Goal: Task Accomplishment & Management: Use online tool/utility

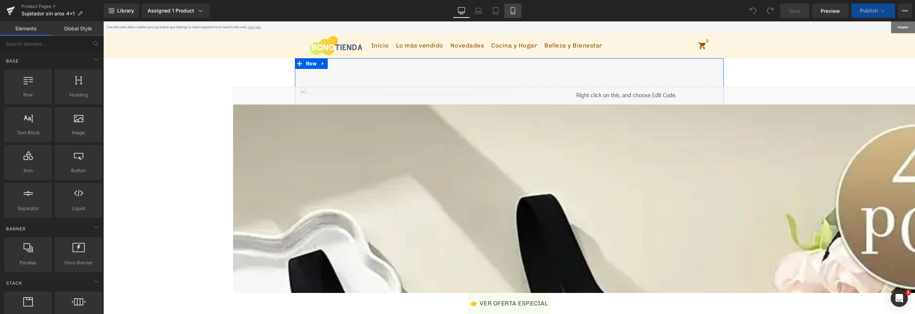
click at [512, 12] on icon at bounding box center [513, 10] width 7 height 7
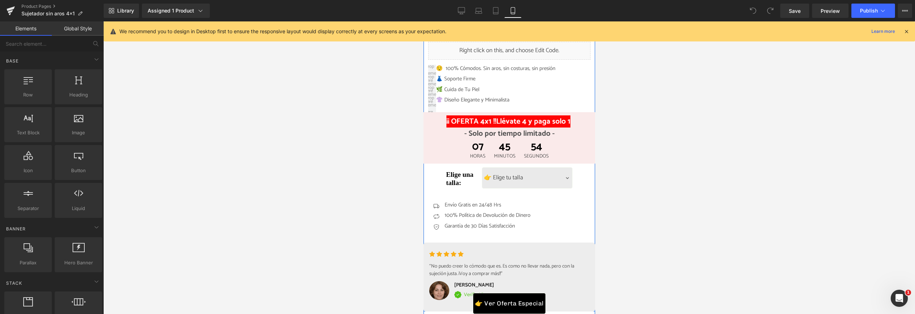
scroll to position [376, 0]
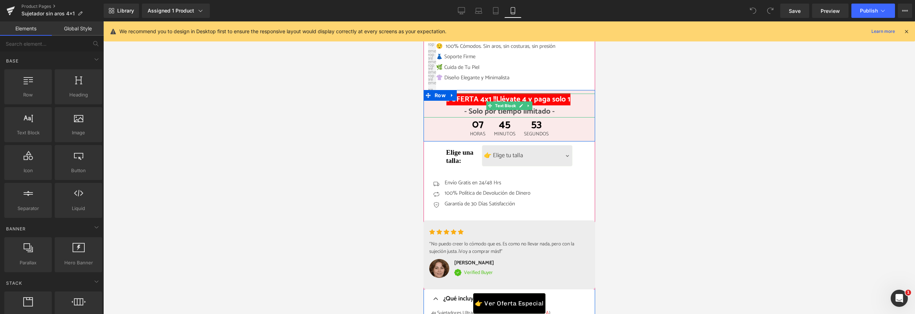
click at [481, 99] on strong "¡¡ OFERTA 4x1 !!" at bounding box center [471, 99] width 50 height 12
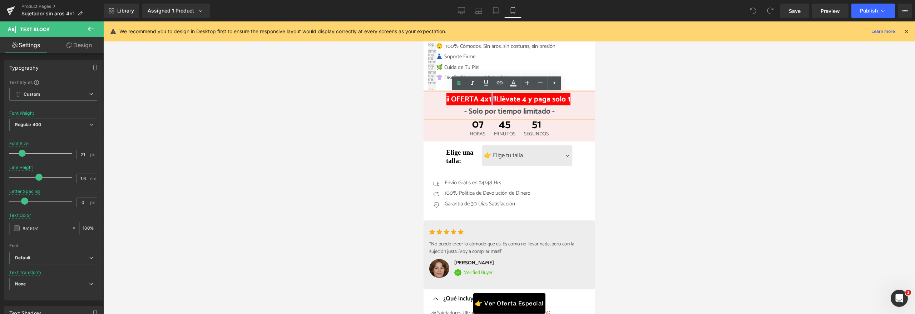
click at [482, 99] on strong "¡¡ OFERTA 4x1 !!" at bounding box center [471, 99] width 50 height 12
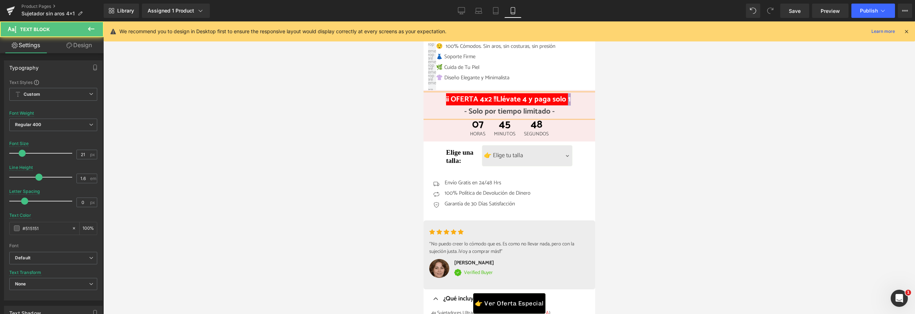
click at [571, 100] on strong "Llévate 4 y paga solo 1" at bounding box center [533, 99] width 74 height 12
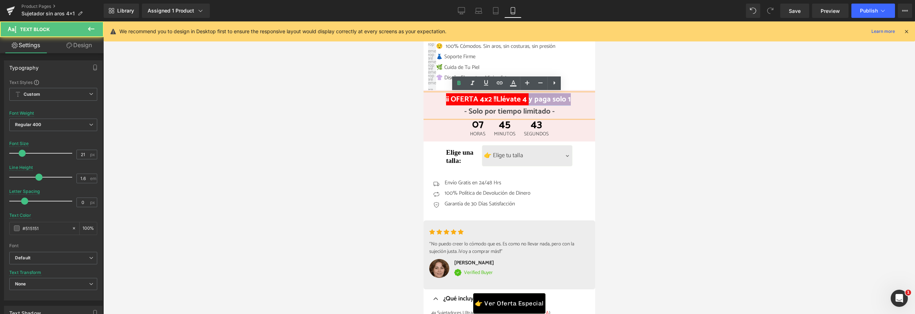
drag, startPoint x: 528, startPoint y: 100, endPoint x: 576, endPoint y: 100, distance: 47.2
click at [571, 100] on strong "Llévate 4 y paga solo 1" at bounding box center [533, 99] width 74 height 12
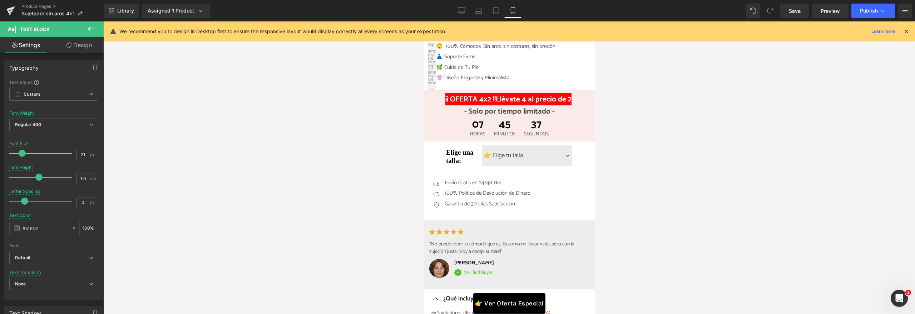
click at [646, 127] on div at bounding box center [509, 167] width 812 height 293
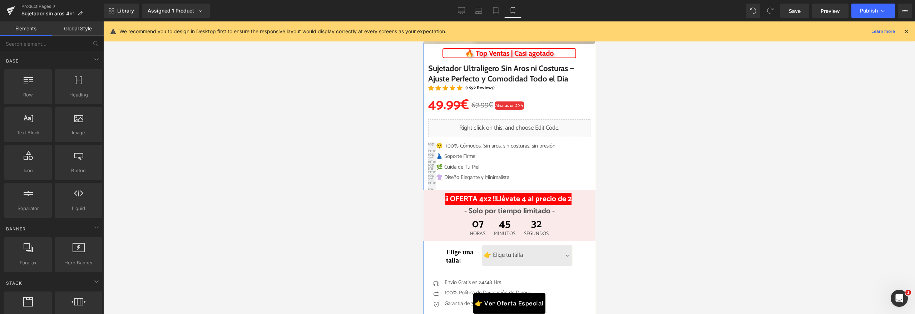
scroll to position [273, 0]
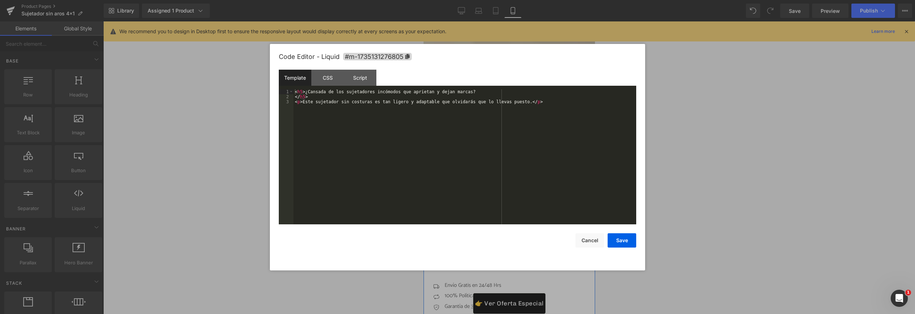
click at [515, 124] on div "Liquid" at bounding box center [509, 131] width 162 height 18
click at [592, 242] on button "Cancel" at bounding box center [590, 240] width 29 height 14
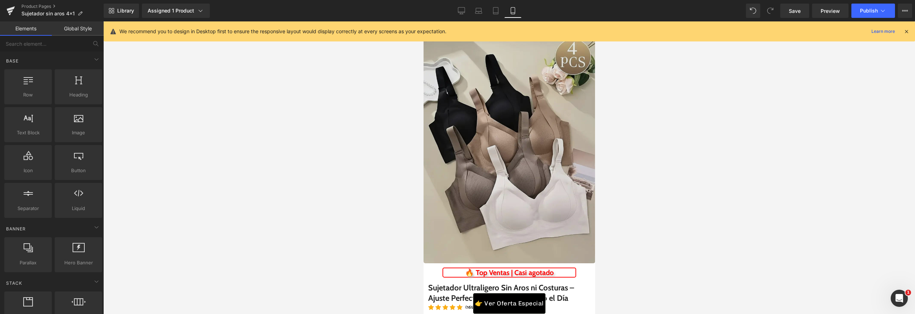
scroll to position [0, 0]
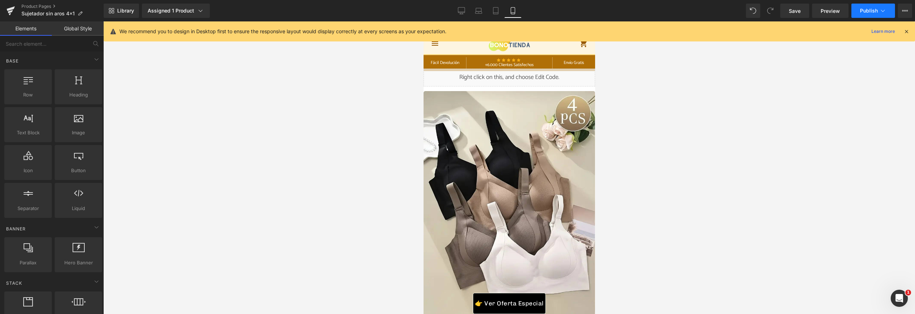
click at [854, 13] on button "Publish" at bounding box center [874, 11] width 44 height 14
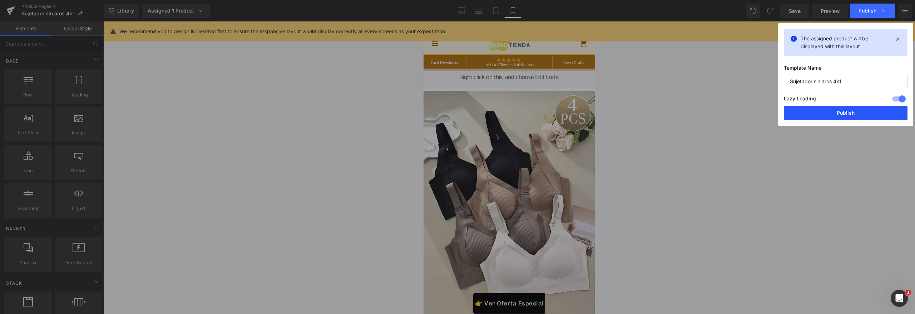
click at [826, 112] on button "Publish" at bounding box center [846, 113] width 124 height 14
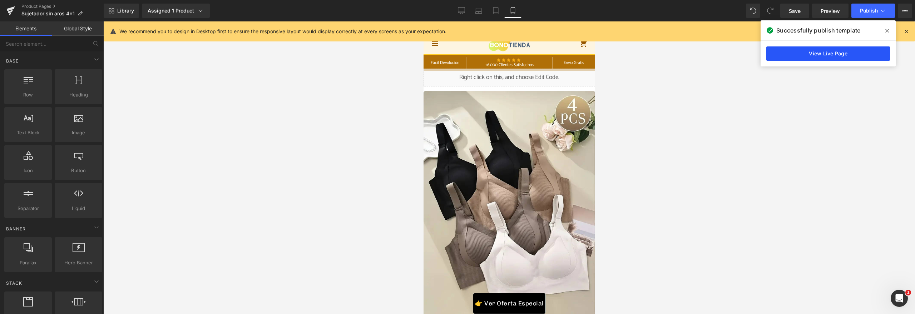
click at [833, 58] on link "View Live Page" at bounding box center [829, 53] width 124 height 14
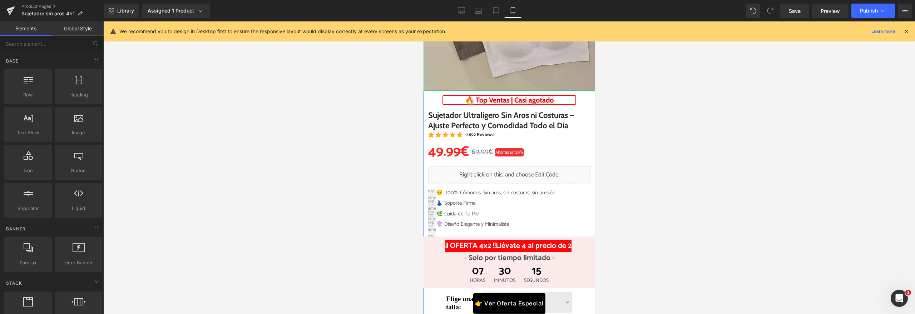
scroll to position [281, 0]
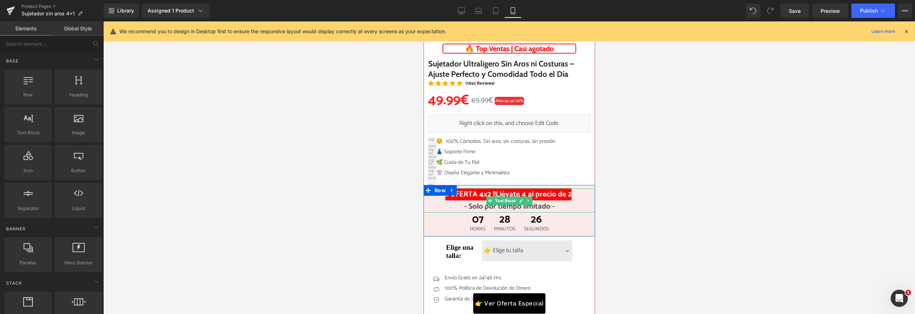
click at [559, 192] on strong "Llévate 4 al precio de 2" at bounding box center [534, 194] width 76 height 12
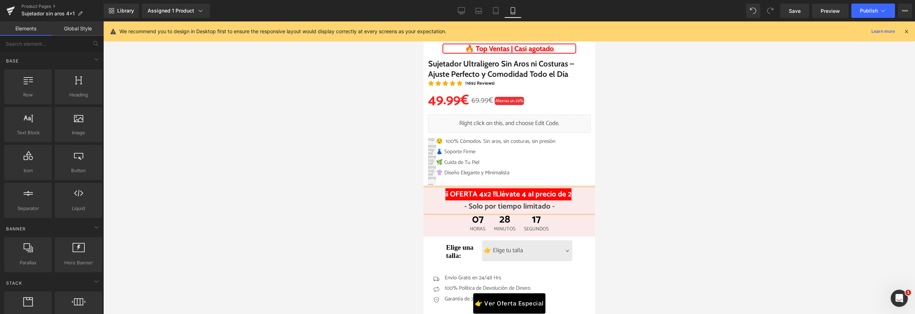
click at [614, 171] on div at bounding box center [509, 167] width 812 height 293
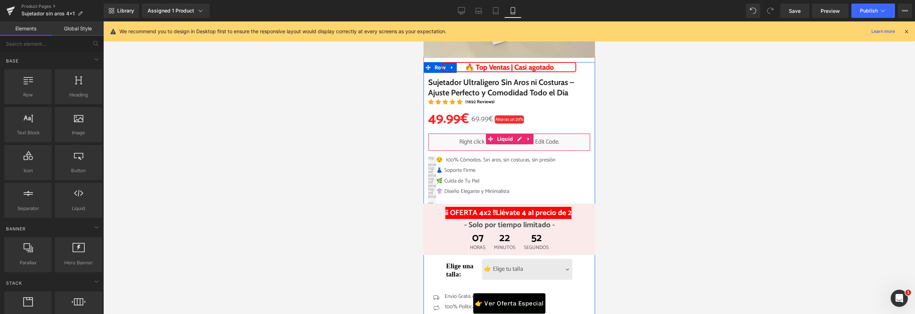
scroll to position [228, 0]
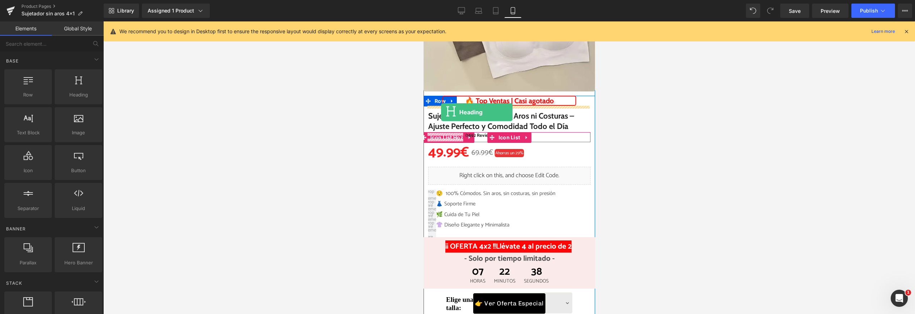
drag, startPoint x: 497, startPoint y: 112, endPoint x: 441, endPoint y: 112, distance: 56.1
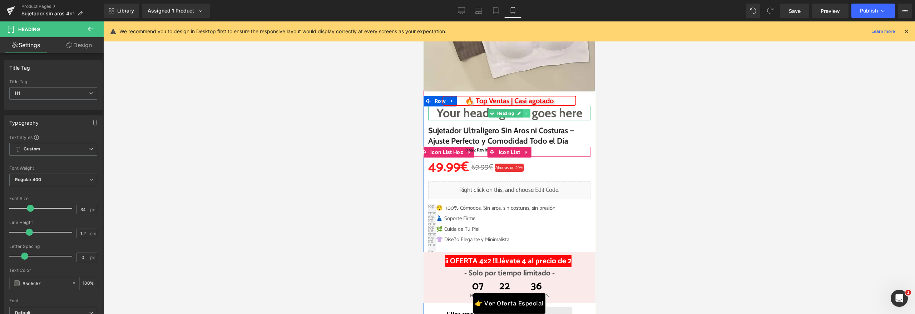
click at [525, 115] on icon at bounding box center [527, 113] width 4 height 4
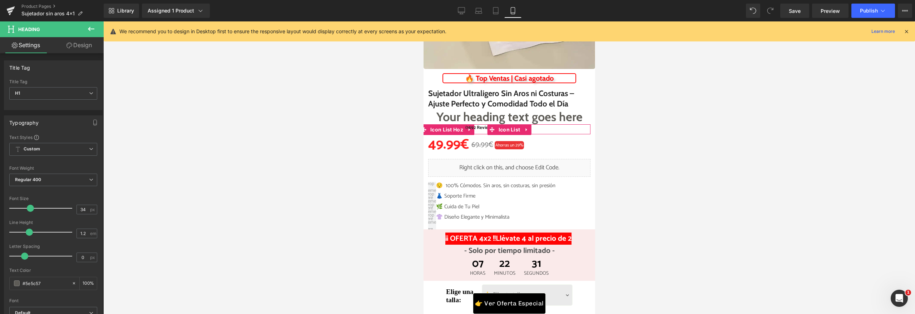
scroll to position [250, 0]
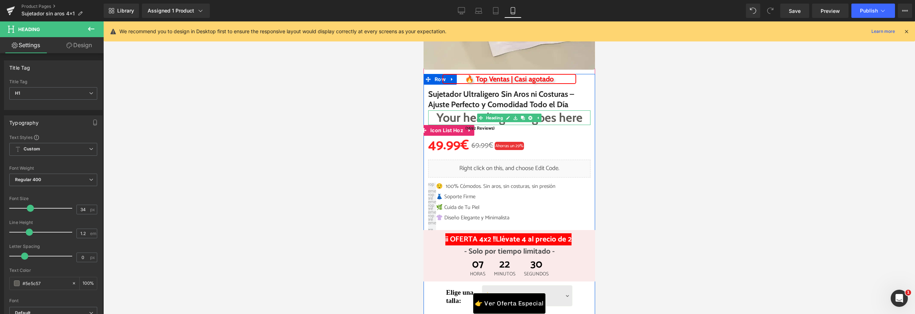
click at [538, 125] on h1 "Your heading text goes here" at bounding box center [509, 117] width 162 height 15
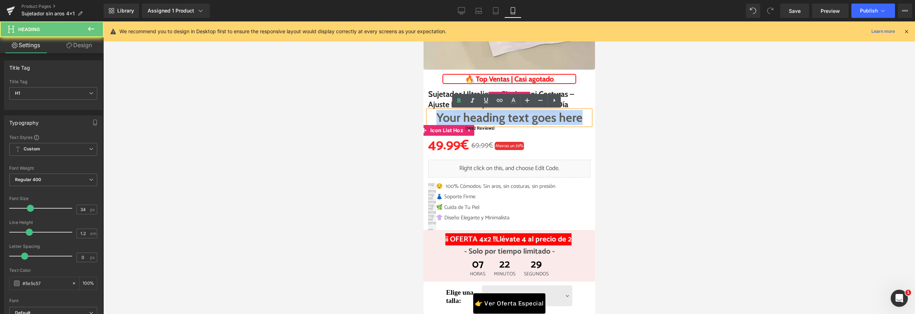
drag, startPoint x: 537, startPoint y: 135, endPoint x: 425, endPoint y: 104, distance: 116.1
click at [427, 104] on div "🔥 Top Ventas | Casi agotado Heading Sujetador Ultraligero Sin Aros ni Costuras …" at bounding box center [509, 212] width 164 height 277
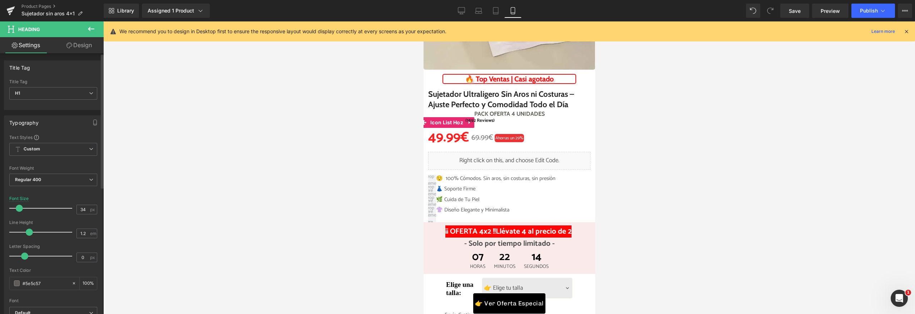
drag, startPoint x: 28, startPoint y: 207, endPoint x: 18, endPoint y: 209, distance: 10.9
click at [18, 209] on span at bounding box center [19, 208] width 7 height 7
click at [69, 50] on link "Design" at bounding box center [79, 45] width 52 height 16
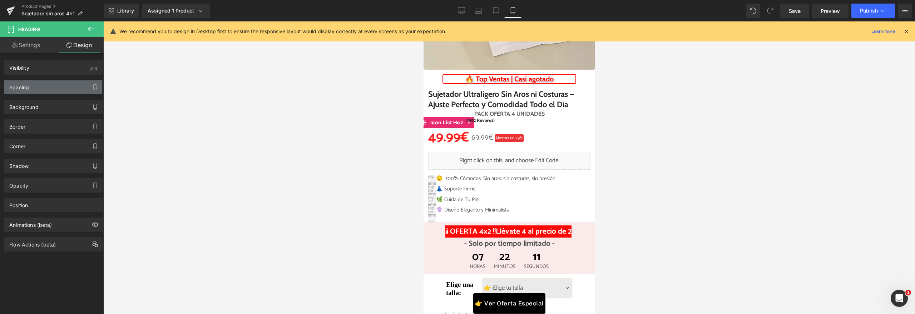
click at [52, 94] on div "Spacing" at bounding box center [53, 87] width 98 height 14
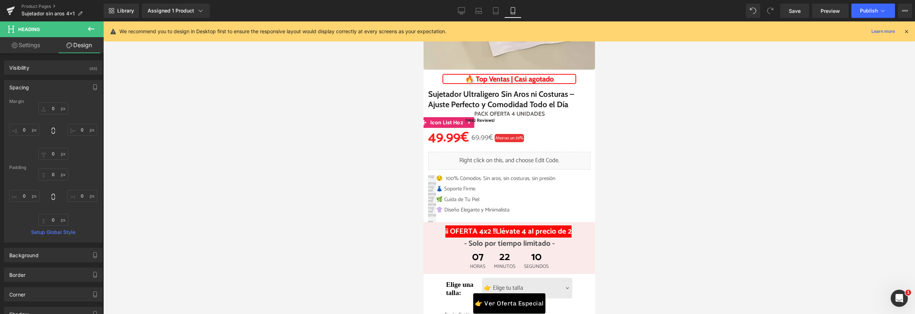
click at [51, 93] on div "Spacing" at bounding box center [53, 87] width 98 height 14
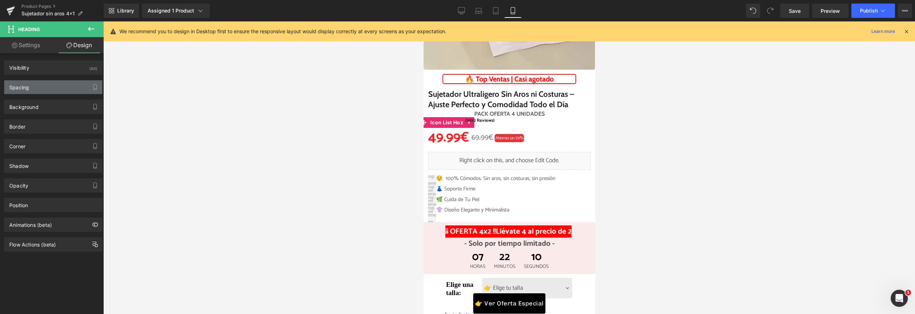
click at [51, 92] on div "Spacing" at bounding box center [53, 87] width 98 height 14
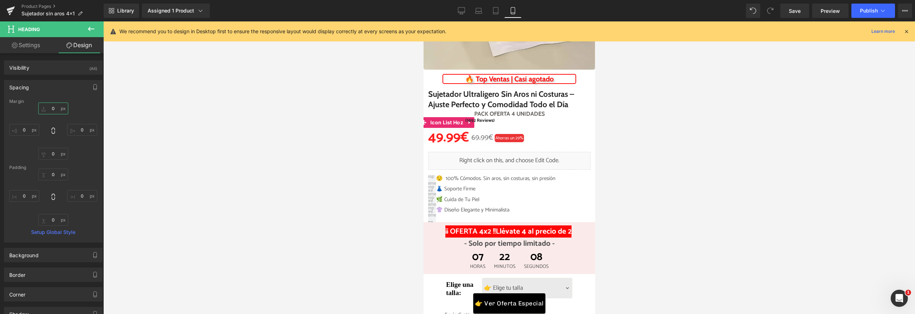
click at [51, 111] on input "0" at bounding box center [53, 109] width 30 height 12
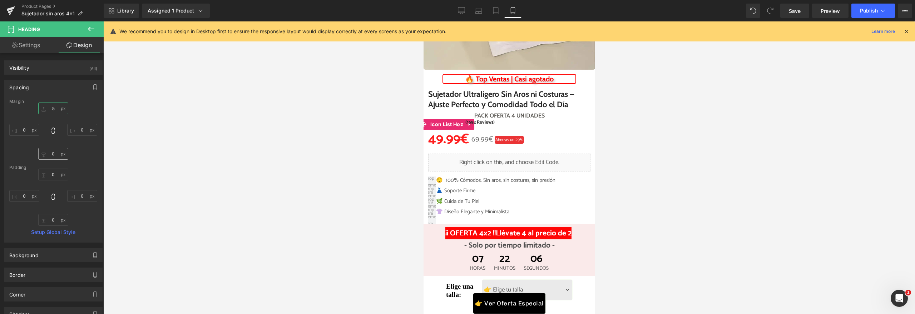
type input "5"
click at [50, 152] on input "0" at bounding box center [53, 154] width 30 height 12
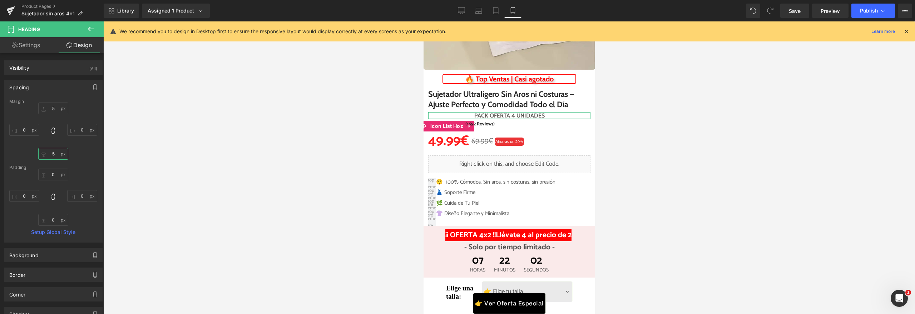
type input "5"
click at [37, 49] on link "Settings" at bounding box center [26, 45] width 52 height 16
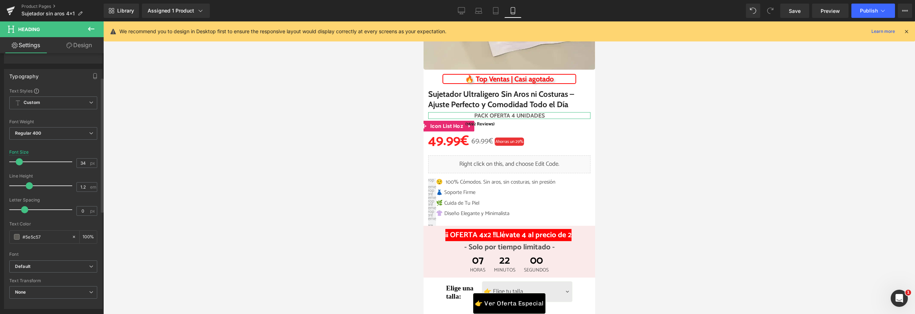
scroll to position [48, 0]
click at [19, 235] on span at bounding box center [17, 235] width 6 height 6
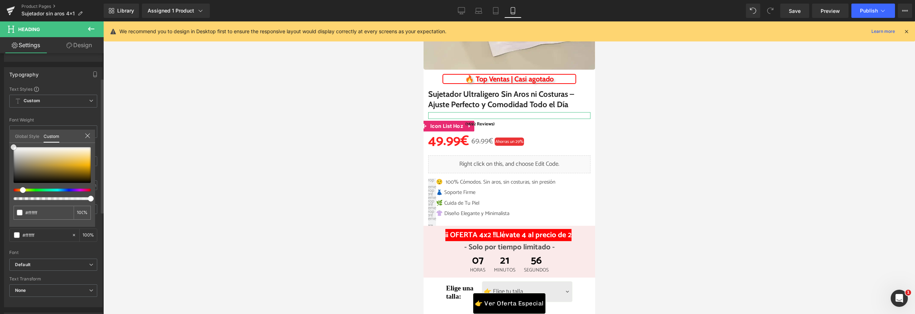
drag, startPoint x: 35, startPoint y: 169, endPoint x: 0, endPoint y: 139, distance: 46.4
click at [0, 139] on div "Typography Text Styles Custom Custom Setup Global Style Custom Setup Global Sty…" at bounding box center [53, 185] width 107 height 246
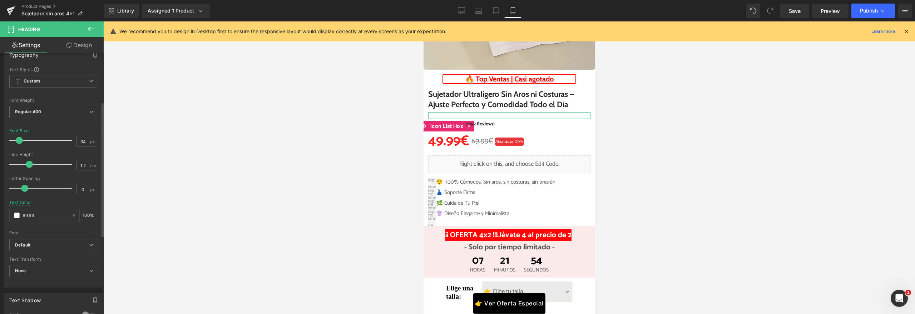
scroll to position [60, 0]
click at [85, 43] on link "Design" at bounding box center [79, 45] width 52 height 16
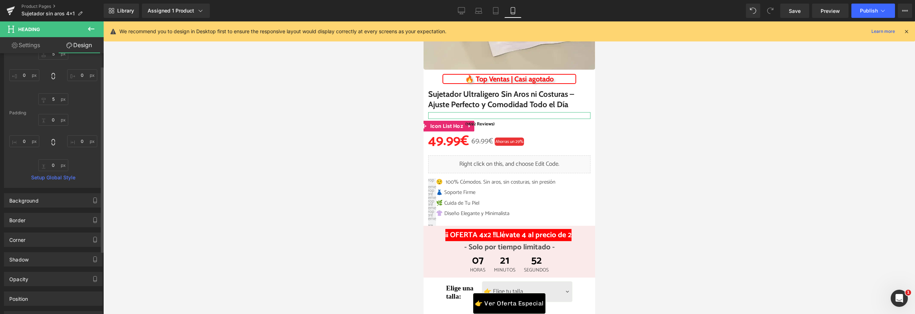
scroll to position [56, 0]
click at [60, 198] on div "Background" at bounding box center [53, 199] width 98 height 14
click at [17, 244] on span at bounding box center [17, 245] width 6 height 6
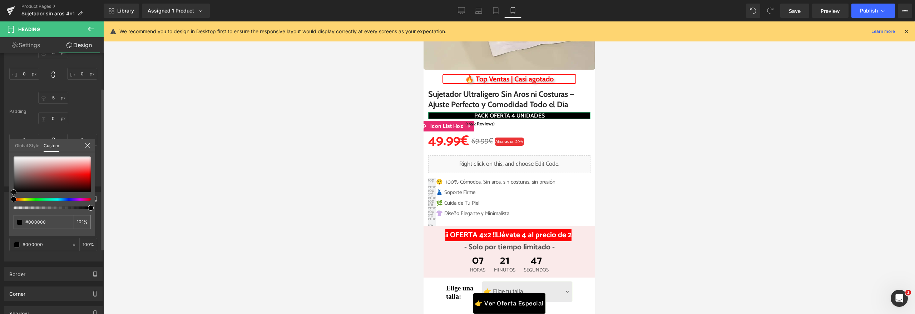
drag, startPoint x: 21, startPoint y: 181, endPoint x: 5, endPoint y: 202, distance: 26.0
click at [5, 202] on div "Background Color & Image color Color transparent 0 % Image Replace Image Upload…" at bounding box center [53, 224] width 107 height 75
click at [143, 175] on div at bounding box center [509, 167] width 812 height 293
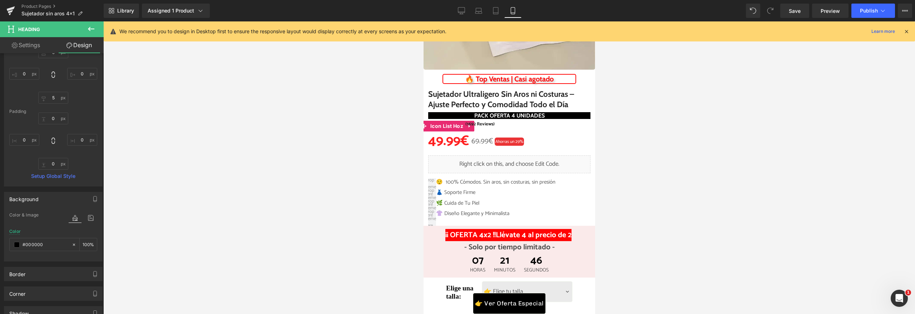
click at [198, 157] on div at bounding box center [509, 167] width 812 height 293
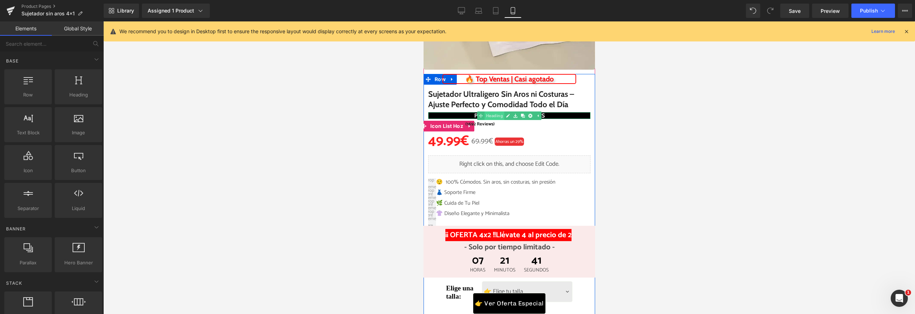
click at [496, 113] on span "Heading" at bounding box center [494, 116] width 20 height 9
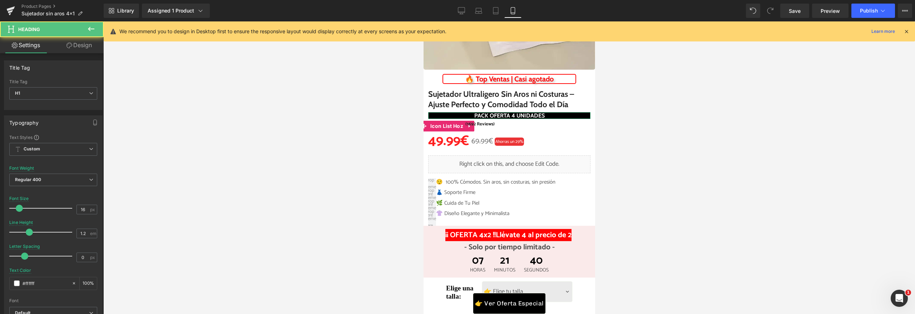
click at [82, 46] on link "Design" at bounding box center [79, 45] width 52 height 16
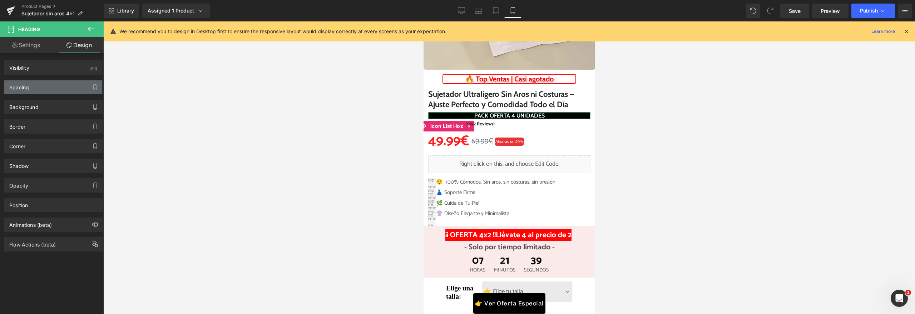
click at [65, 88] on div "Spacing" at bounding box center [53, 87] width 98 height 14
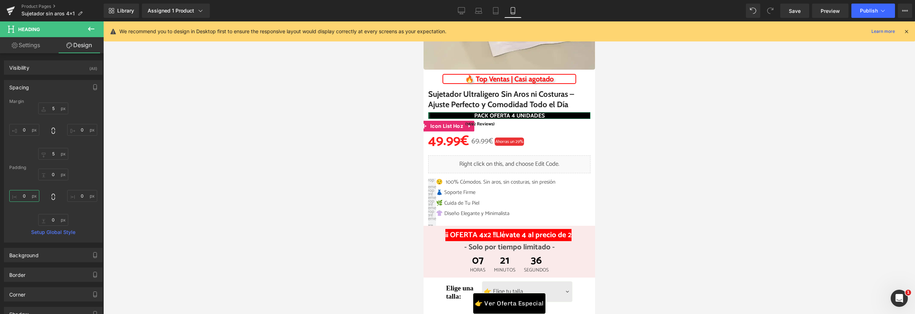
click at [29, 200] on input "text" at bounding box center [24, 196] width 30 height 12
type input "5"
click at [23, 129] on input "text" at bounding box center [24, 130] width 30 height 12
type input "50"
click at [81, 127] on input "text" at bounding box center [82, 130] width 30 height 12
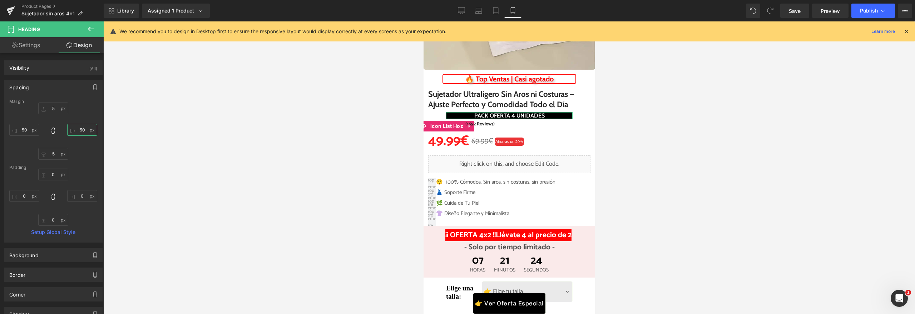
type input "50"
click at [74, 90] on div "Spacing" at bounding box center [53, 87] width 98 height 14
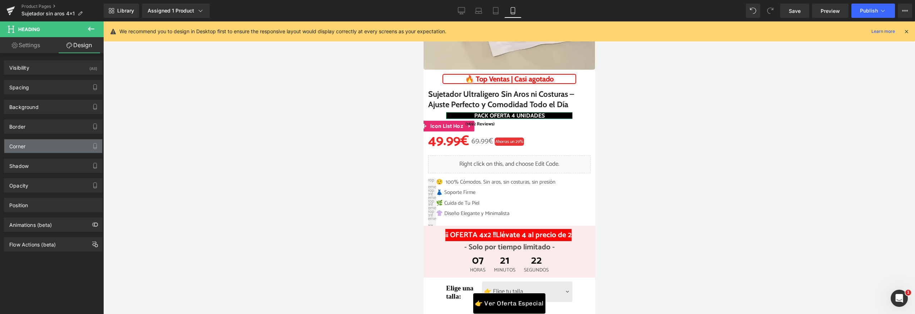
click at [55, 149] on div "Corner" at bounding box center [53, 146] width 98 height 14
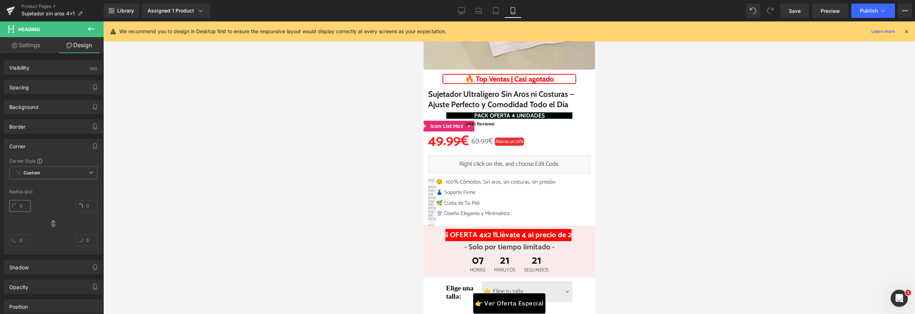
click at [26, 210] on input "text" at bounding box center [19, 206] width 21 height 12
type input "1"
type input "5"
type input "7"
click at [233, 169] on div at bounding box center [509, 167] width 812 height 293
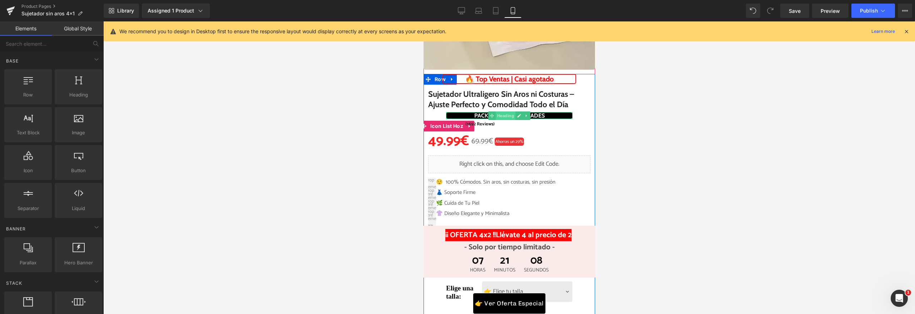
click at [501, 117] on span "Heading" at bounding box center [506, 116] width 20 height 9
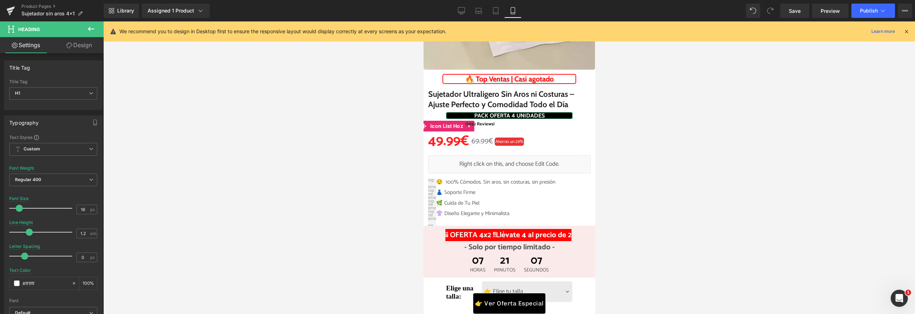
click at [70, 46] on icon at bounding box center [70, 46] width 6 height 6
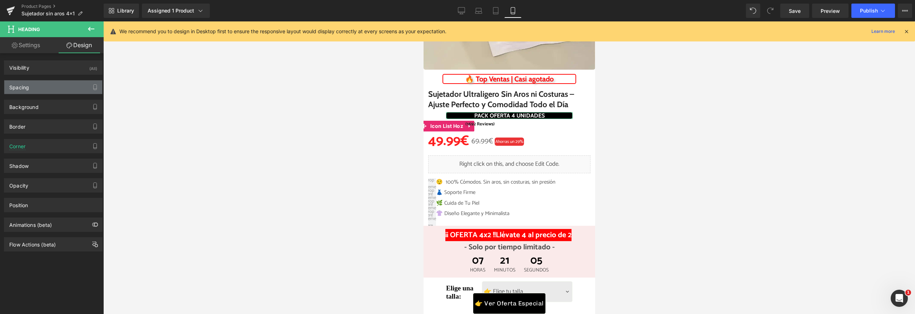
click at [35, 87] on div "Spacing" at bounding box center [53, 87] width 98 height 14
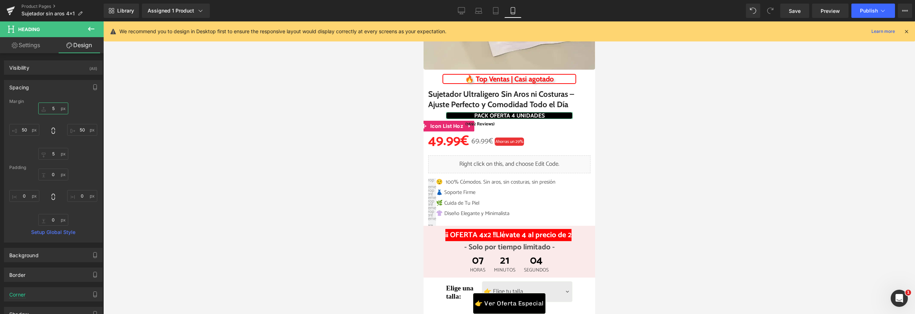
click at [50, 109] on input "text" at bounding box center [53, 109] width 30 height 12
type input "7"
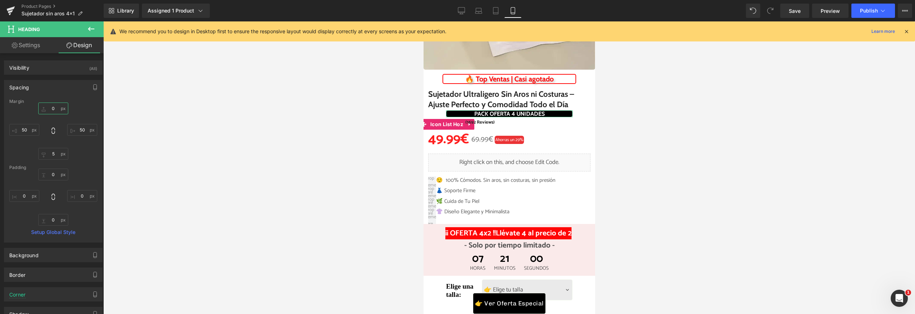
type input "5"
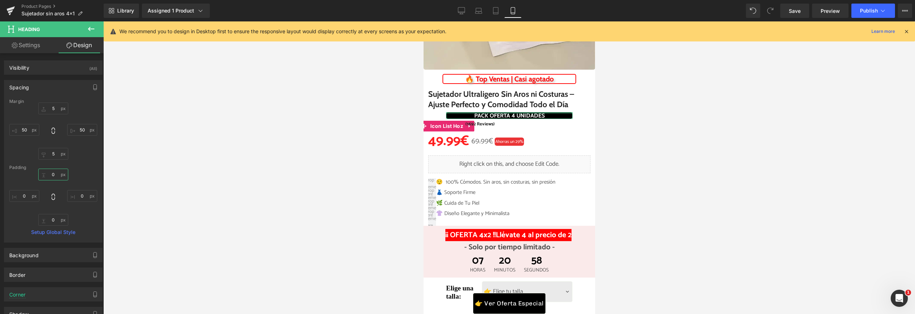
click at [58, 176] on input "text" at bounding box center [53, 175] width 30 height 12
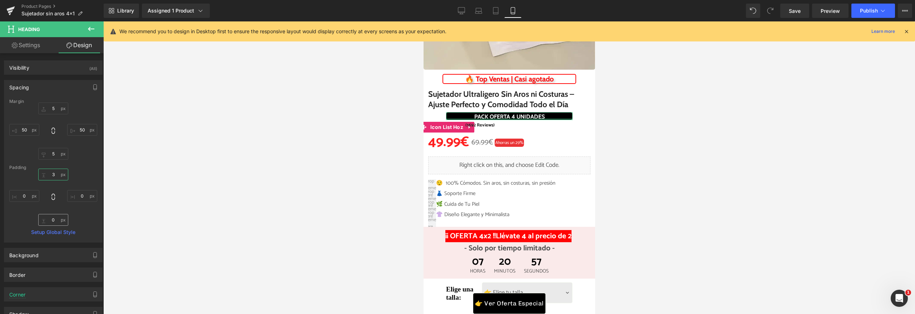
type input "3"
click at [50, 222] on input "text" at bounding box center [53, 220] width 30 height 12
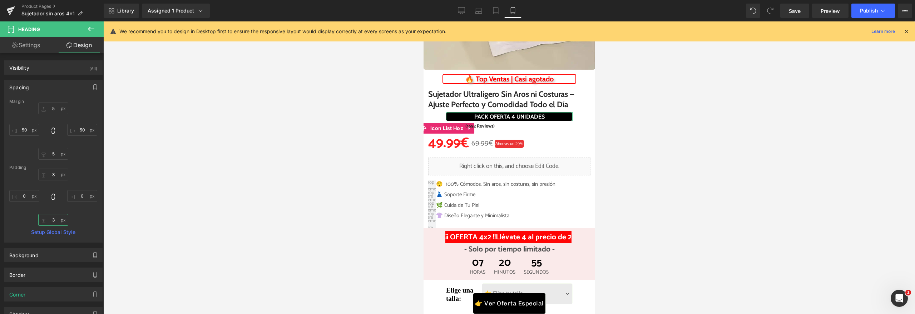
click at [47, 224] on input "3" at bounding box center [53, 220] width 30 height 12
type input "1"
click at [51, 174] on input "3" at bounding box center [53, 175] width 30 height 12
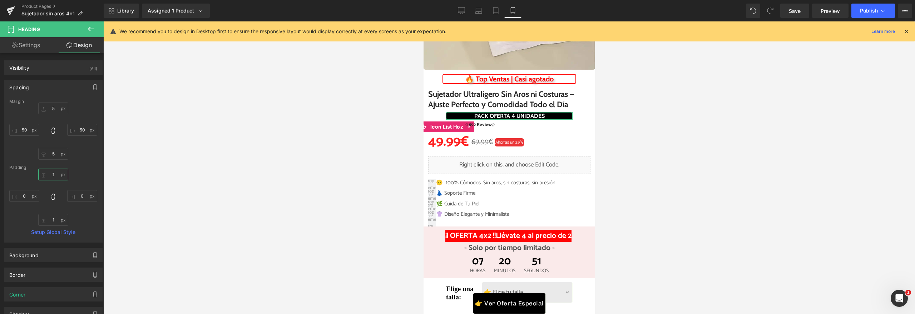
click at [54, 173] on input "1" at bounding box center [53, 175] width 30 height 12
type input "2"
click at [54, 223] on input "1" at bounding box center [53, 220] width 30 height 12
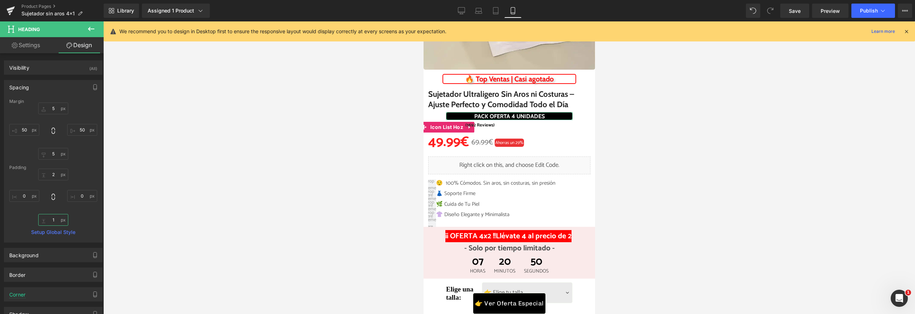
type input "2"
click at [180, 202] on div at bounding box center [509, 167] width 812 height 293
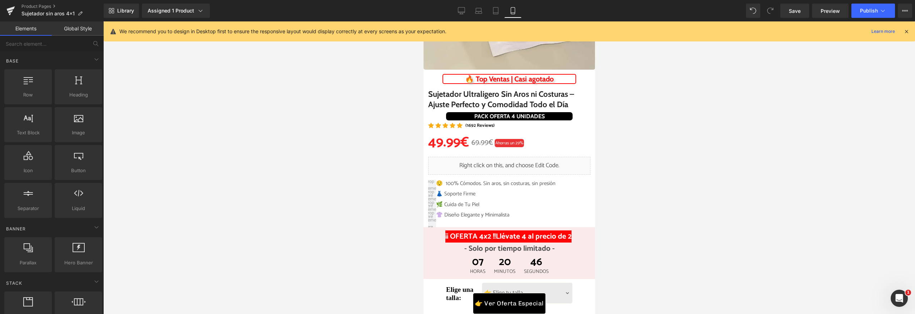
click at [287, 154] on div at bounding box center [509, 167] width 812 height 293
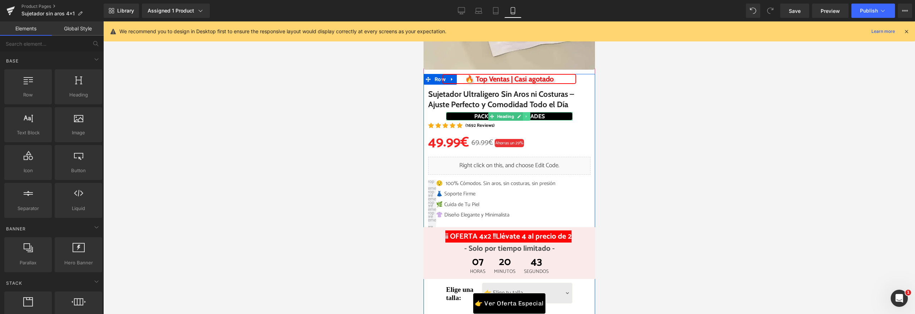
click at [525, 115] on icon at bounding box center [527, 116] width 4 height 4
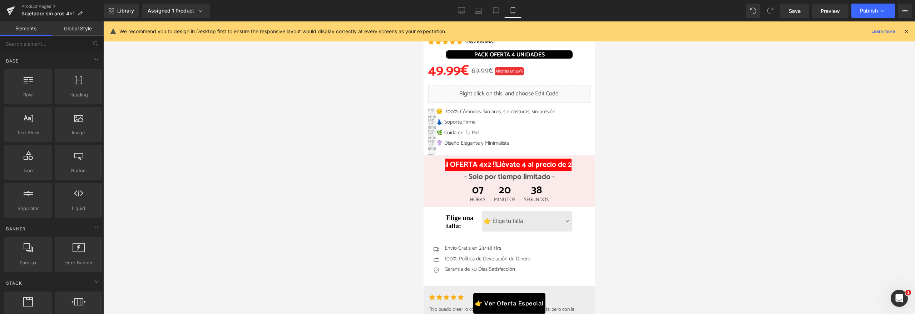
click at [702, 99] on div at bounding box center [509, 167] width 812 height 293
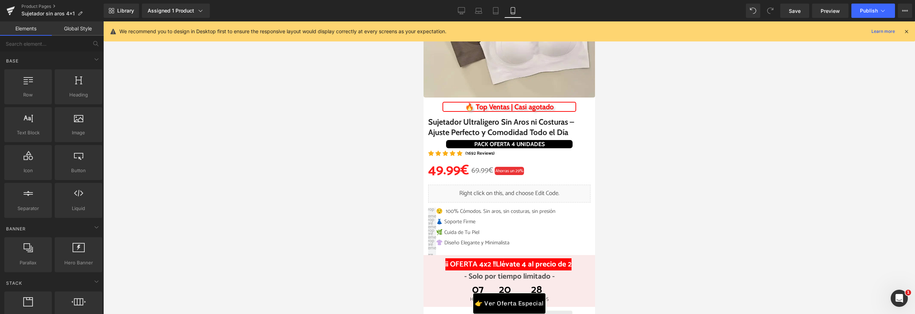
scroll to position [217, 0]
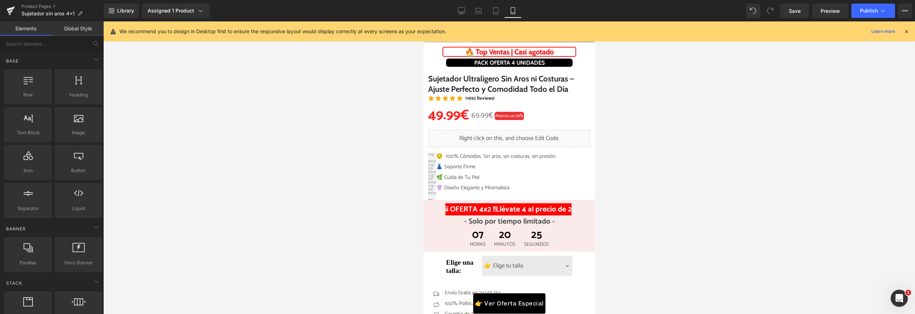
click at [699, 149] on div at bounding box center [509, 167] width 812 height 293
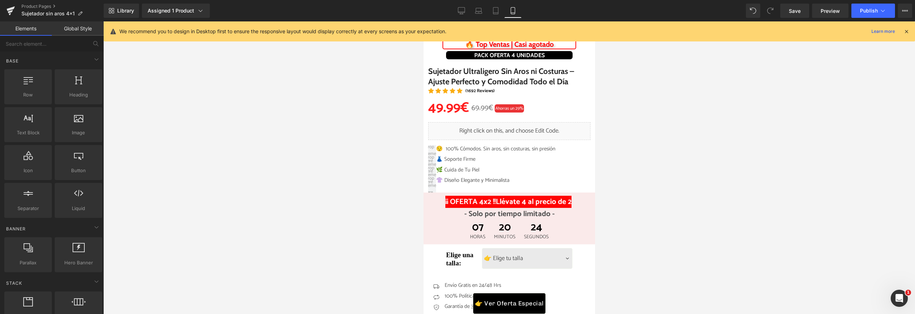
scroll to position [286, 0]
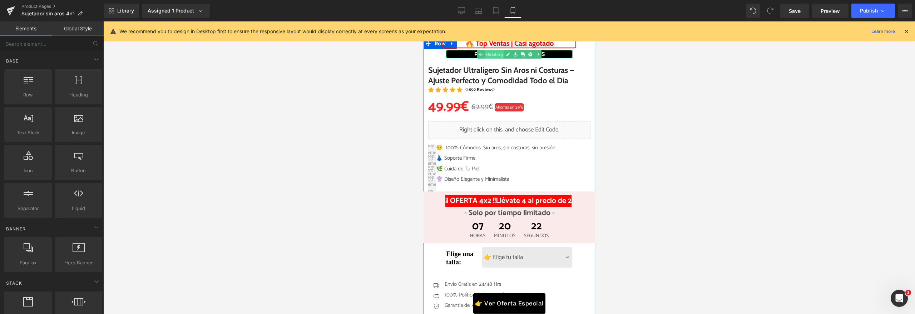
click at [491, 54] on link "Heading" at bounding box center [490, 54] width 27 height 9
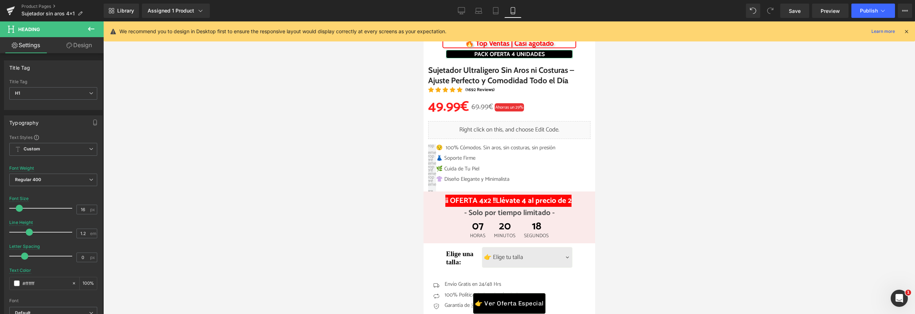
click at [84, 46] on link "Design" at bounding box center [79, 45] width 52 height 16
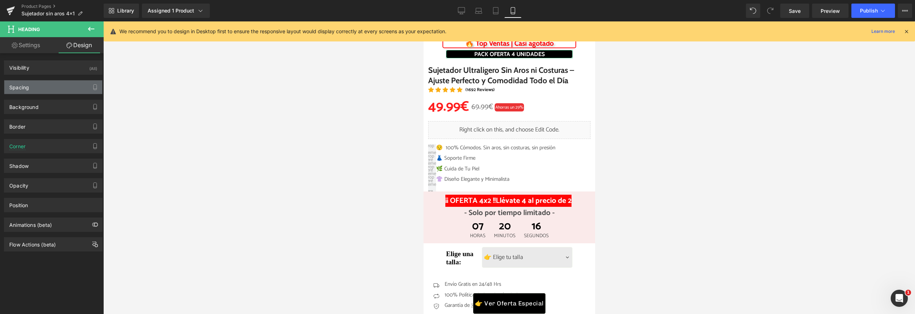
click at [48, 84] on div "Spacing" at bounding box center [53, 87] width 98 height 14
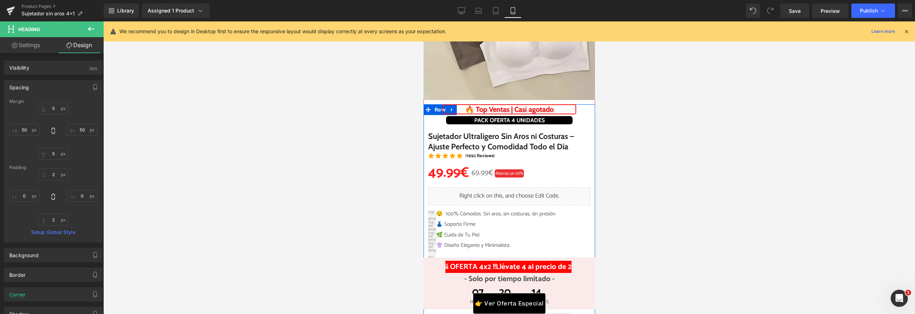
scroll to position [220, 0]
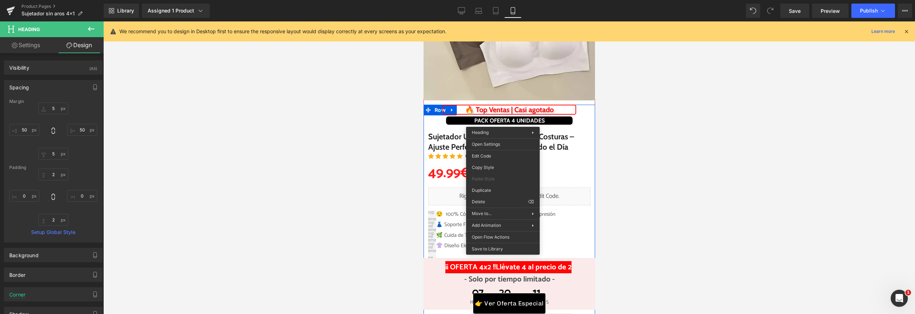
click at [503, 122] on span "Heading" at bounding box center [506, 121] width 20 height 9
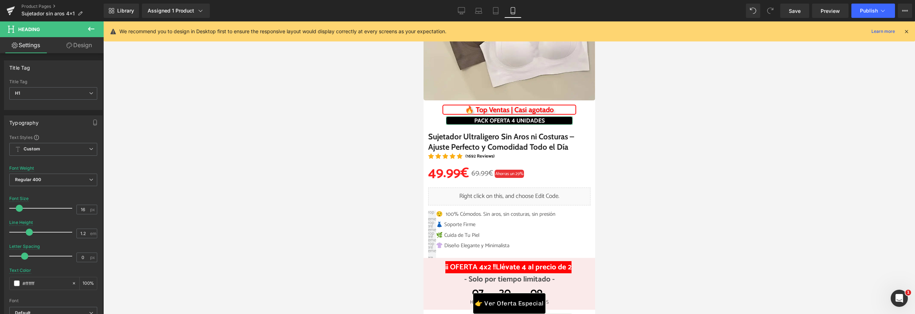
click at [77, 46] on link "Design" at bounding box center [79, 45] width 52 height 16
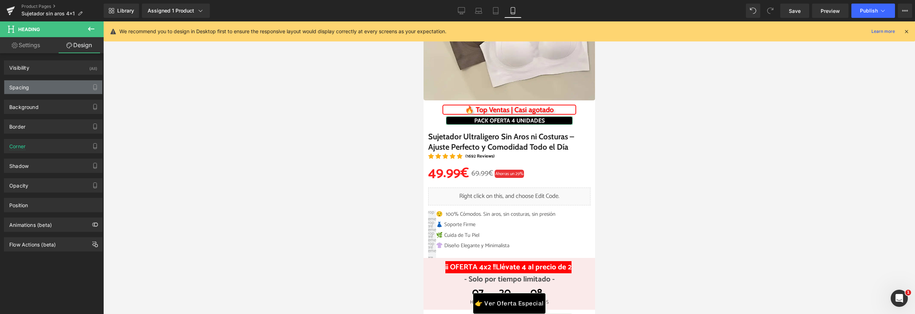
click at [36, 90] on div "Spacing" at bounding box center [53, 87] width 98 height 14
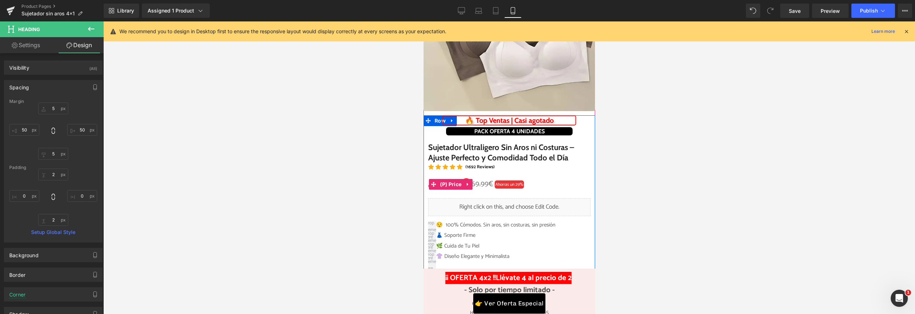
scroll to position [152, 0]
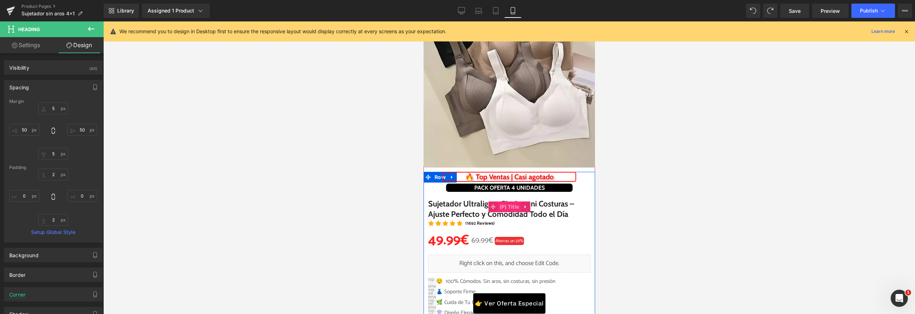
click at [513, 205] on span "(P) Title" at bounding box center [509, 207] width 23 height 11
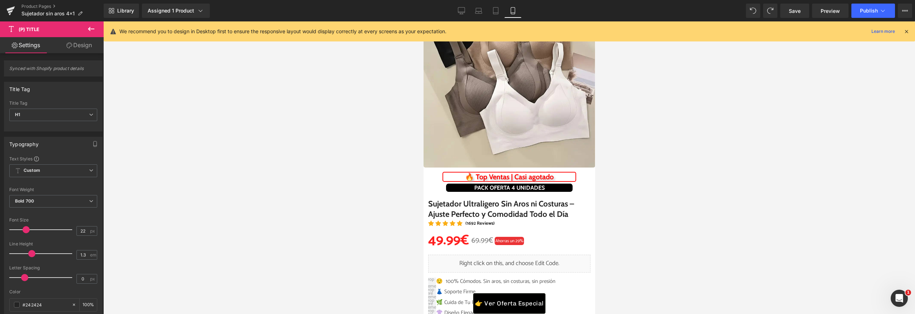
click at [72, 50] on link "Design" at bounding box center [79, 45] width 52 height 16
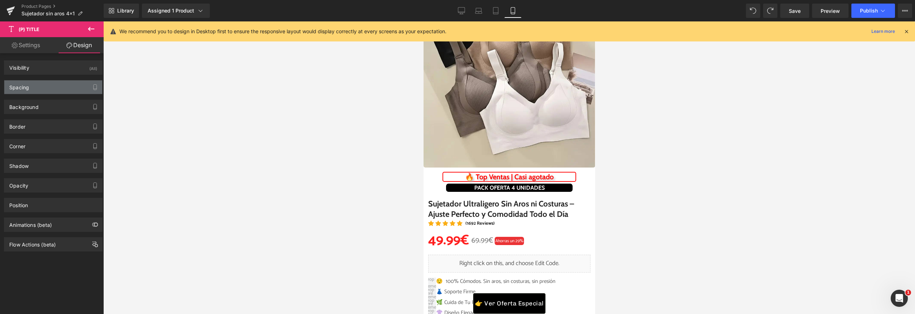
click at [49, 92] on div "Spacing" at bounding box center [53, 87] width 98 height 14
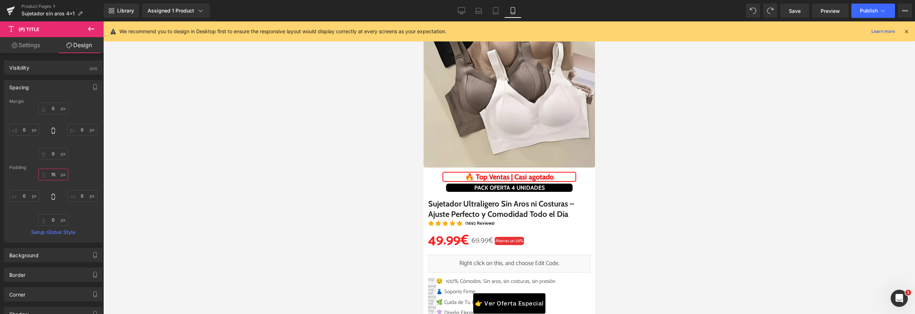
click at [51, 178] on input "15" at bounding box center [53, 175] width 30 height 12
type input "0"
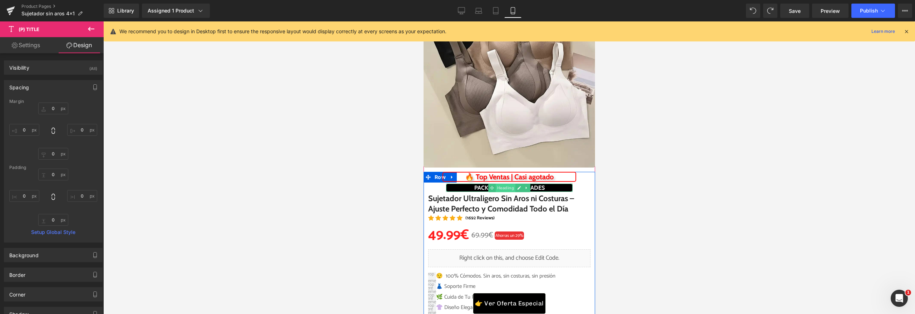
click at [509, 188] on span "Heading" at bounding box center [506, 188] width 20 height 9
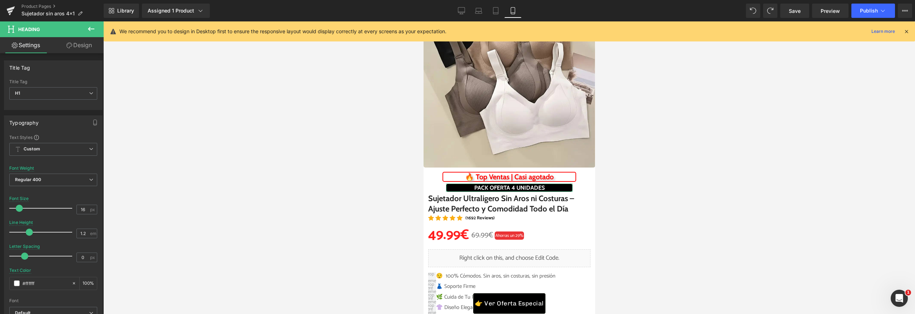
click at [74, 50] on link "Design" at bounding box center [79, 45] width 52 height 16
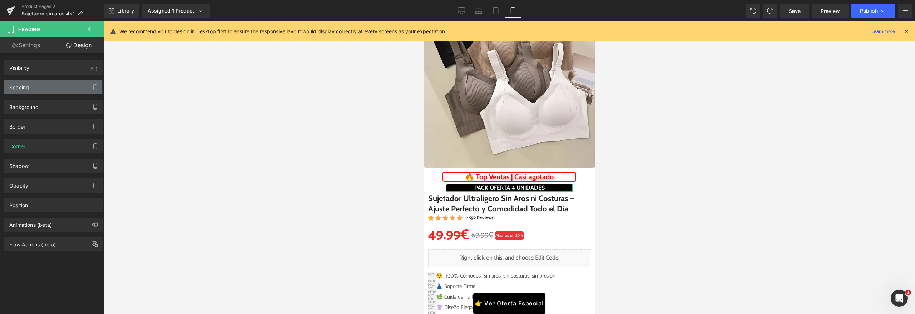
click at [45, 89] on div "Spacing" at bounding box center [53, 87] width 98 height 14
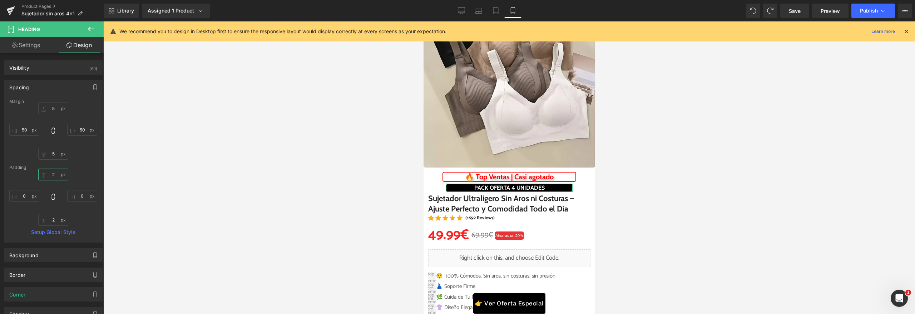
click at [49, 175] on input "text" at bounding box center [53, 175] width 30 height 12
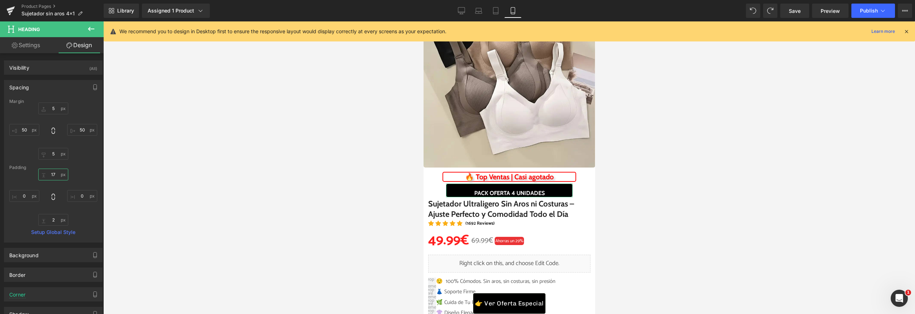
click at [49, 175] on input "17" at bounding box center [53, 175] width 30 height 12
type input "2"
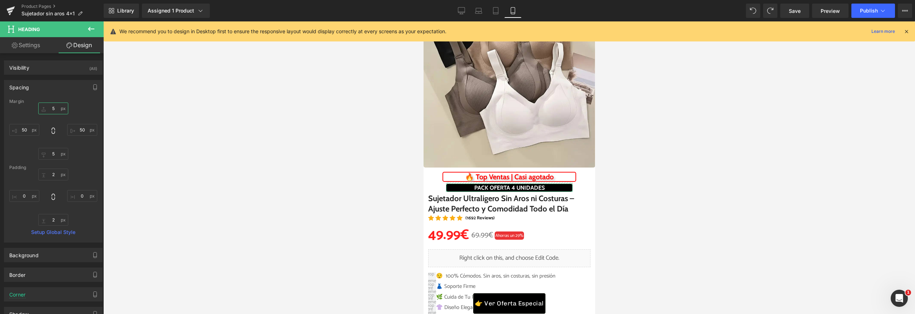
click at [49, 108] on input "text" at bounding box center [53, 109] width 30 height 12
type input "20"
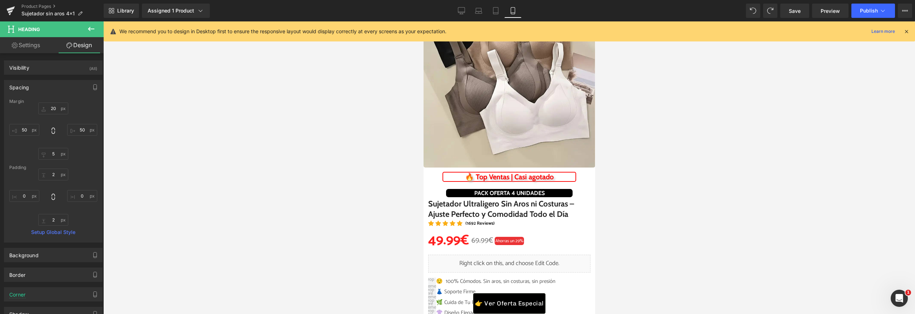
click at [239, 124] on div at bounding box center [509, 167] width 812 height 293
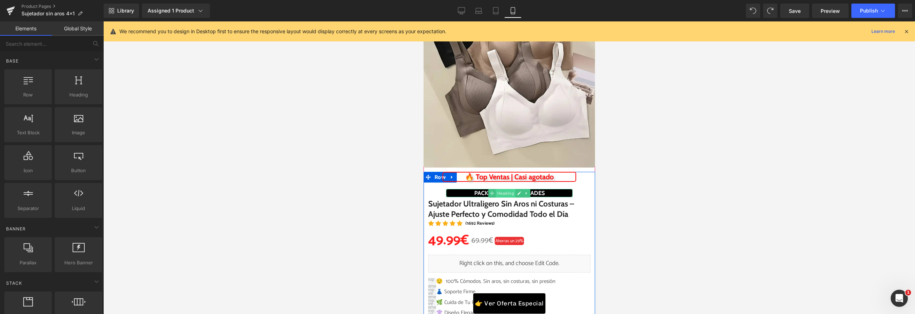
click at [502, 193] on span "Heading" at bounding box center [506, 193] width 20 height 9
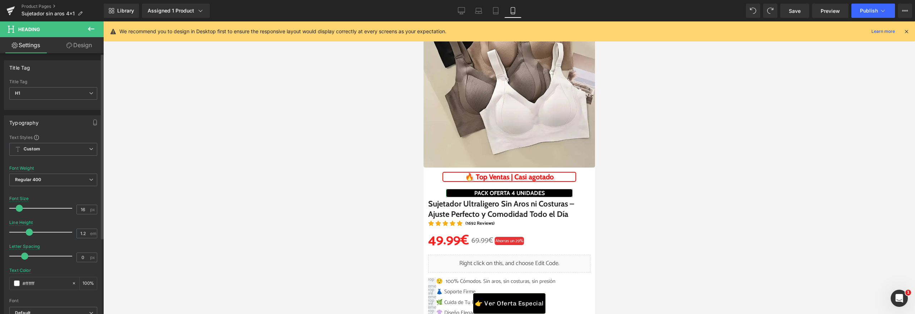
click at [76, 53] on div "Title Tag H1 H2 H3 H4 H5 H6 Title Tag H1 H1 H2 H3 H4 H5 H6 Typography Text Styl…" at bounding box center [53, 296] width 107 height 487
click at [76, 49] on link "Design" at bounding box center [79, 45] width 52 height 16
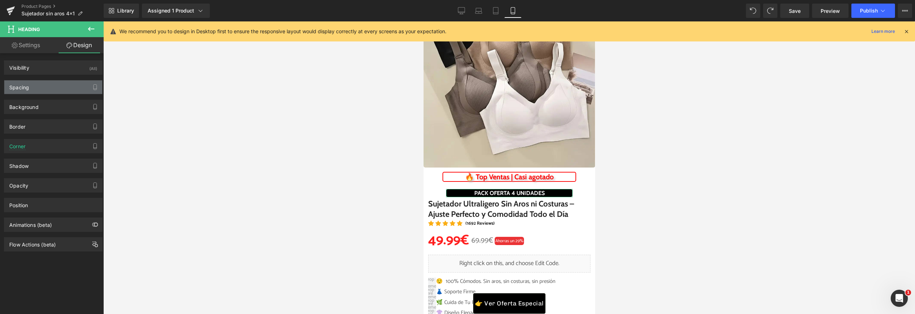
click at [36, 90] on div "Spacing" at bounding box center [53, 87] width 98 height 14
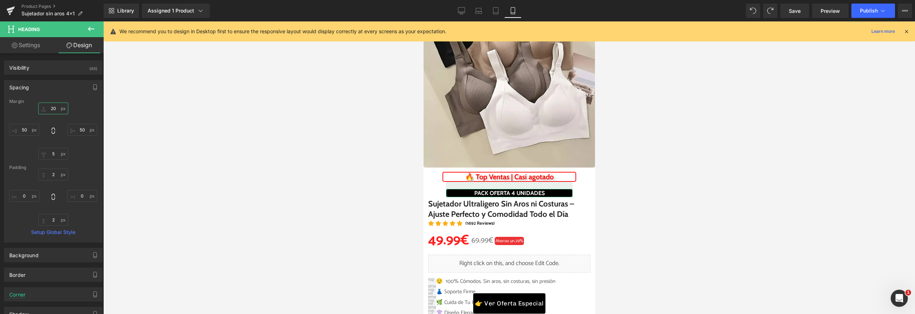
click at [48, 108] on input "20" at bounding box center [53, 109] width 30 height 12
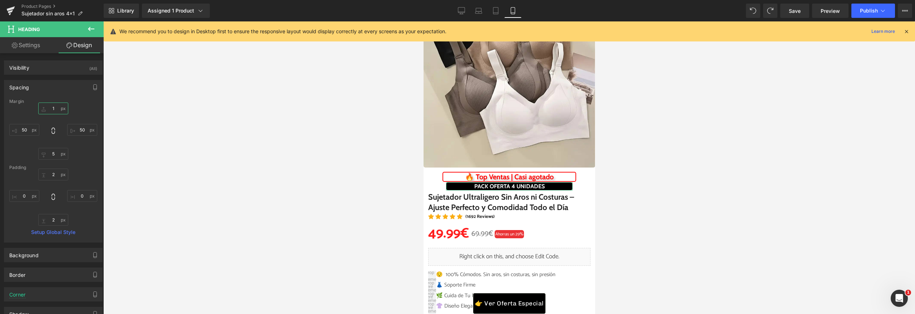
type input "15"
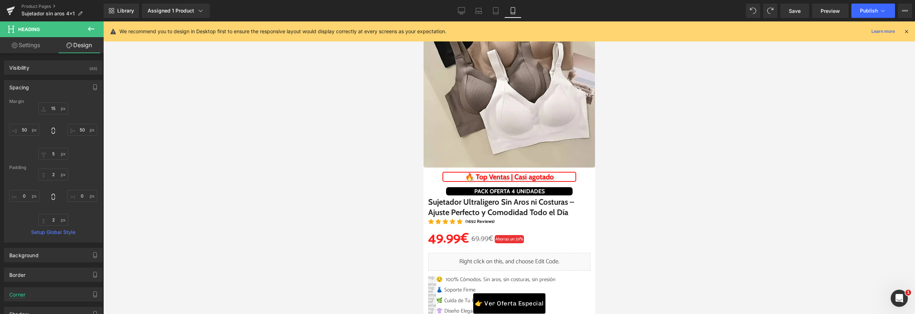
click at [191, 121] on div at bounding box center [509, 167] width 812 height 293
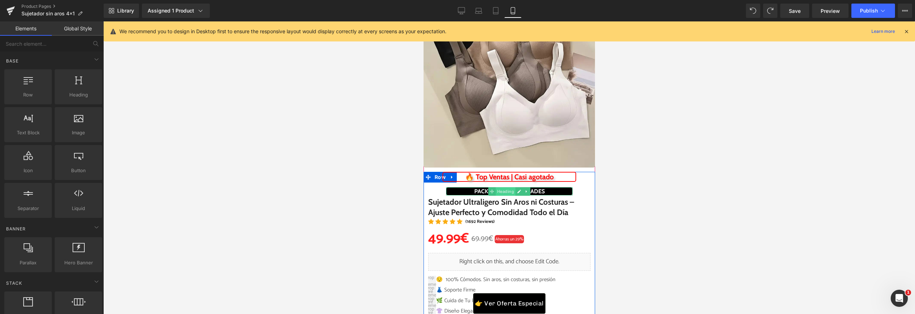
click at [499, 192] on span "Heading" at bounding box center [506, 191] width 20 height 9
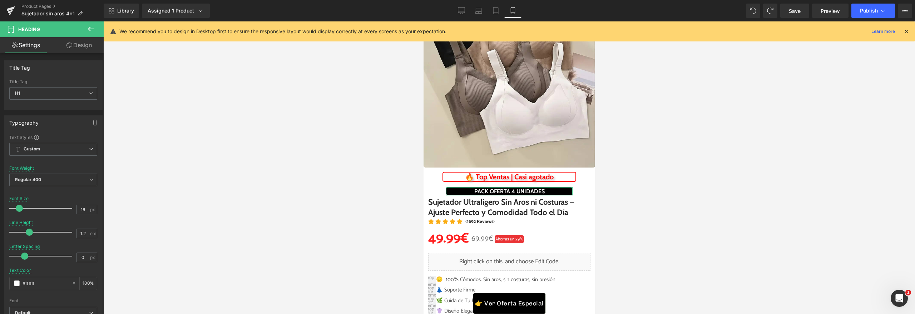
click at [85, 48] on link "Design" at bounding box center [79, 45] width 52 height 16
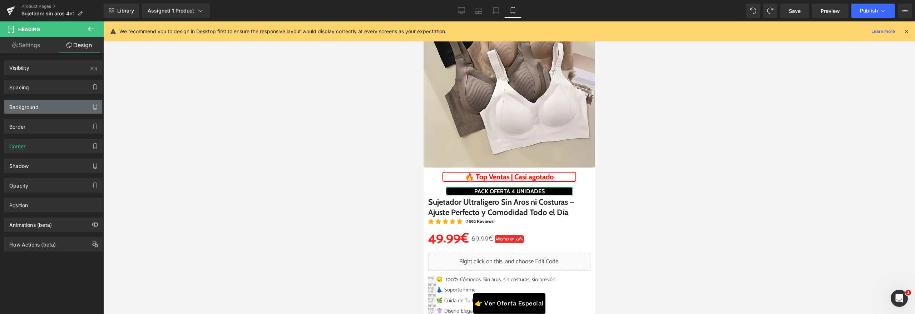
click at [60, 106] on div "Background" at bounding box center [53, 107] width 98 height 14
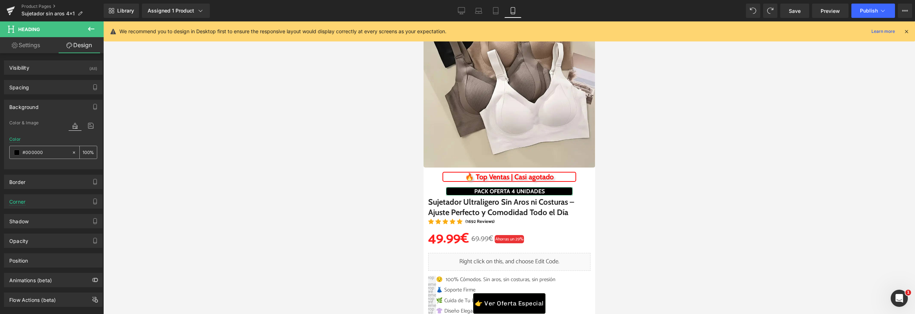
click at [17, 153] on span at bounding box center [17, 153] width 6 height 6
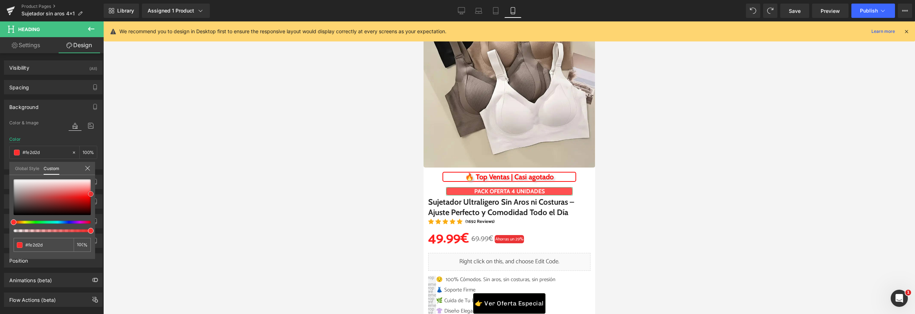
drag, startPoint x: 72, startPoint y: 199, endPoint x: 100, endPoint y: 194, distance: 28.7
click at [100, 169] on div "Background Color & Image color Color #000000 100 % Image Replace Image Upload i…" at bounding box center [53, 131] width 107 height 75
drag, startPoint x: 35, startPoint y: 210, endPoint x: 23, endPoint y: 198, distance: 17.2
click at [23, 198] on div at bounding box center [52, 197] width 77 height 36
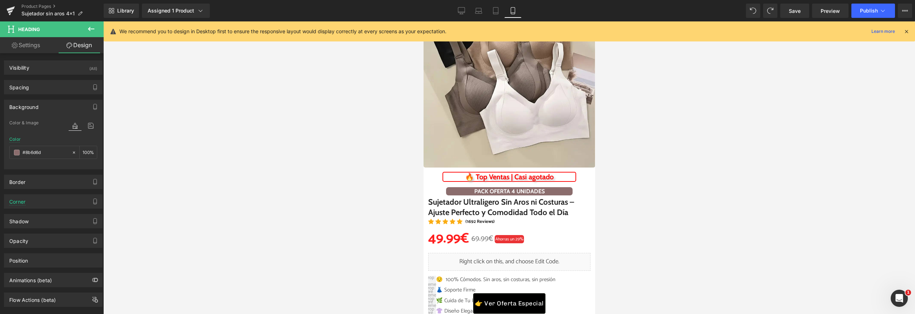
click at [381, 193] on div at bounding box center [509, 167] width 812 height 293
click at [496, 193] on span "Heading" at bounding box center [506, 191] width 20 height 9
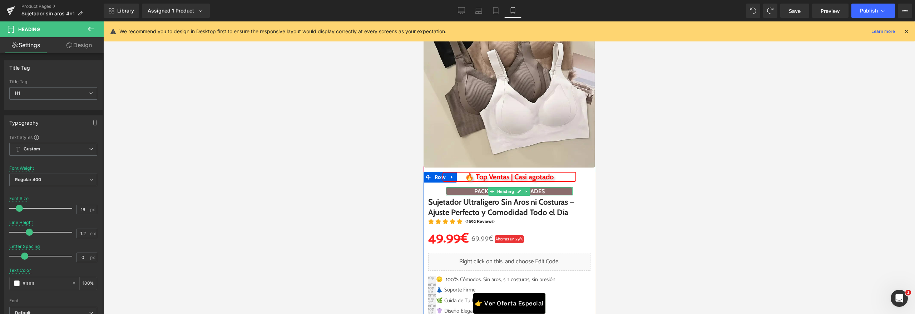
click at [343, 155] on div at bounding box center [509, 167] width 812 height 293
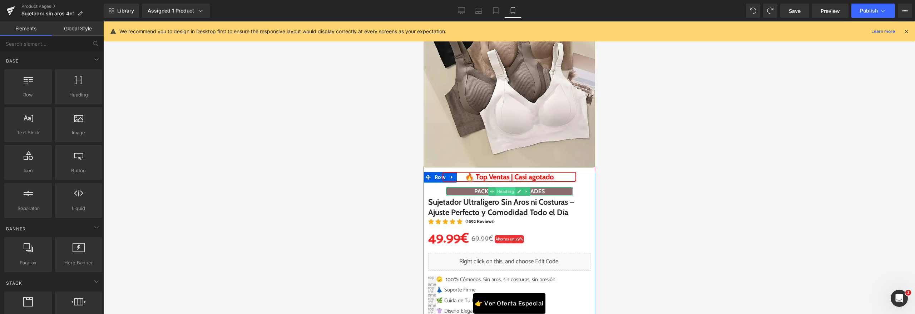
click at [496, 193] on span "Heading" at bounding box center [506, 191] width 20 height 9
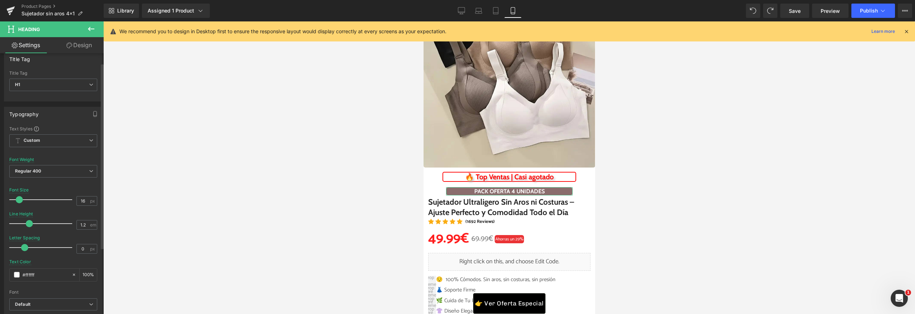
scroll to position [0, 0]
click at [49, 176] on span "Regular 400" at bounding box center [53, 180] width 88 height 13
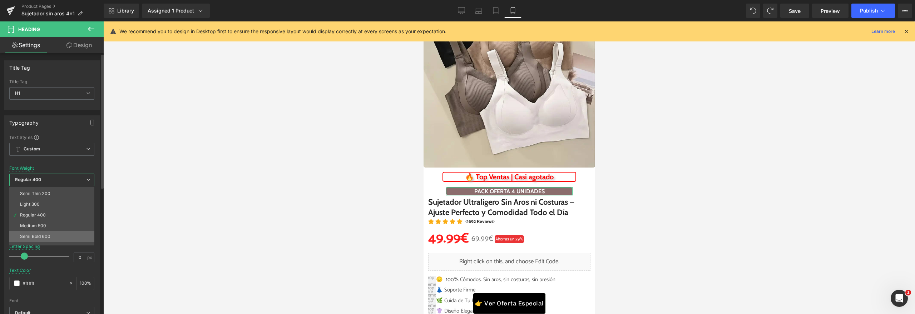
scroll to position [9, 0]
click at [55, 229] on li "Medium 500" at bounding box center [53, 226] width 88 height 11
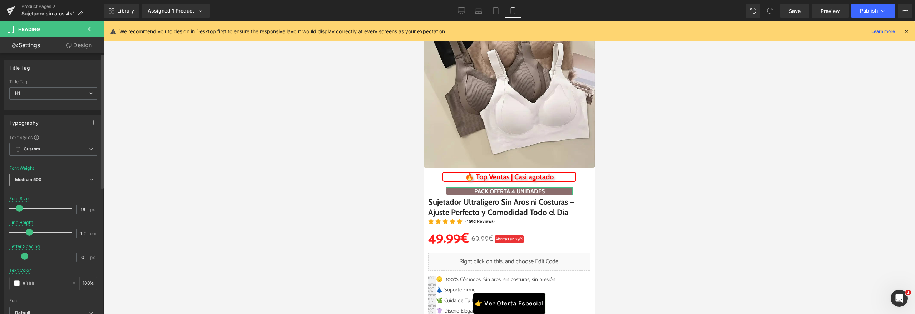
click at [56, 182] on span "Medium 500" at bounding box center [53, 180] width 88 height 13
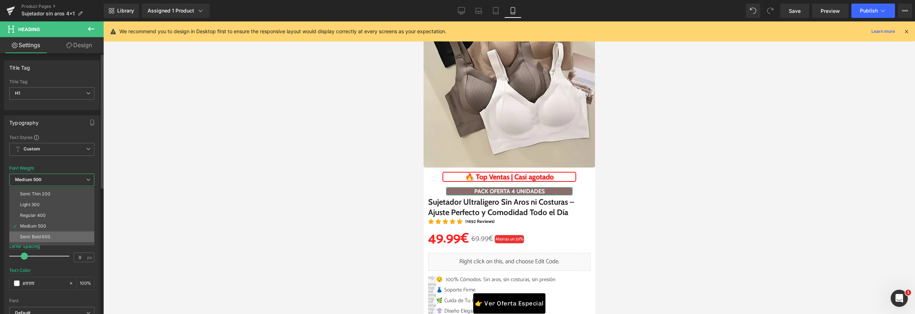
click at [59, 235] on li "Semi Bold 600" at bounding box center [53, 237] width 88 height 11
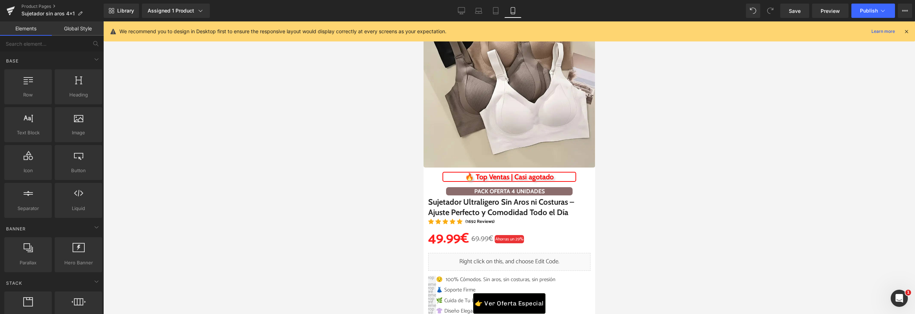
click at [231, 177] on div at bounding box center [509, 167] width 812 height 293
click at [865, 9] on span "Publish" at bounding box center [869, 11] width 18 height 6
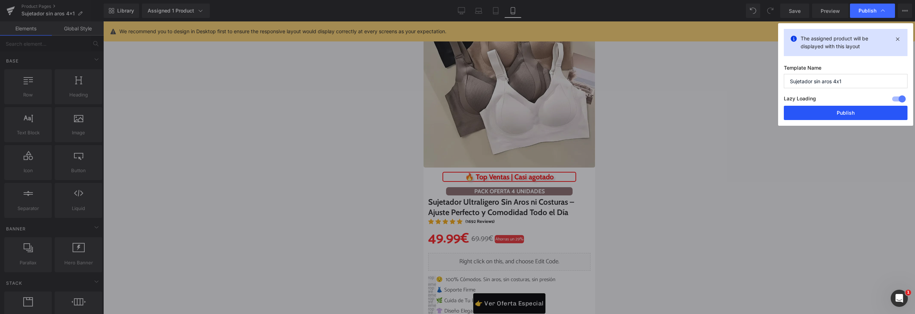
click at [831, 109] on button "Publish" at bounding box center [846, 113] width 124 height 14
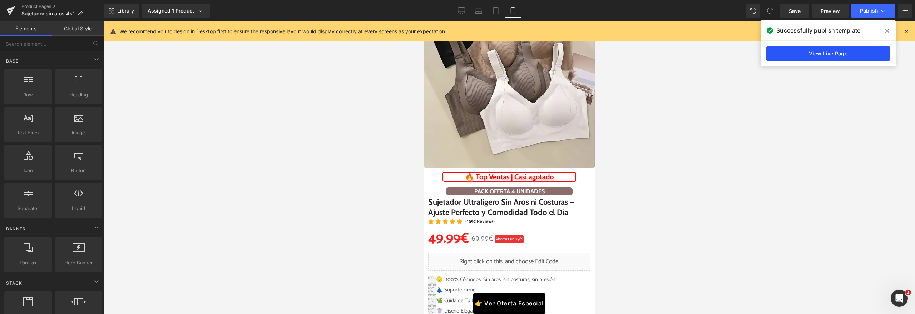
click at [842, 55] on link "View Live Page" at bounding box center [829, 53] width 124 height 14
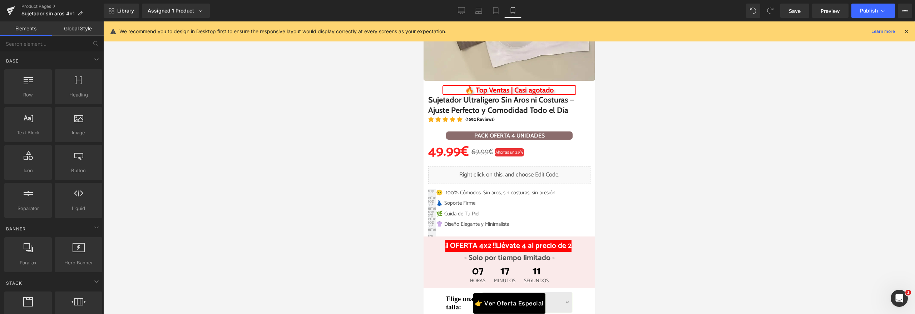
scroll to position [226, 0]
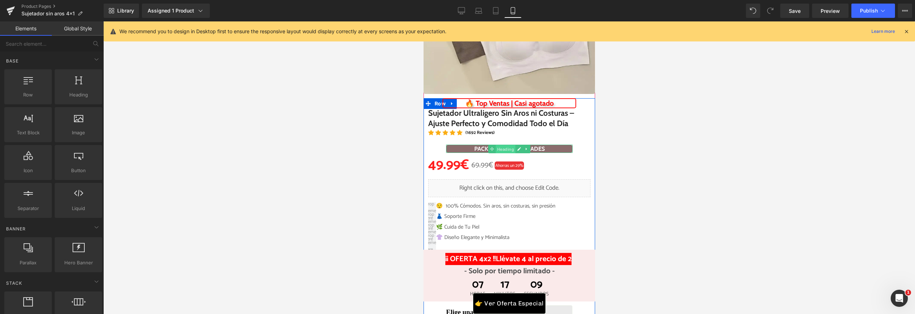
click at [510, 149] on span "Heading" at bounding box center [506, 149] width 20 height 9
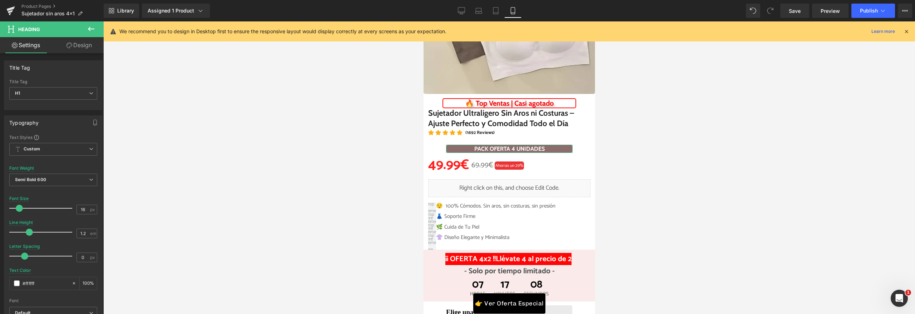
click at [78, 47] on link "Design" at bounding box center [79, 45] width 52 height 16
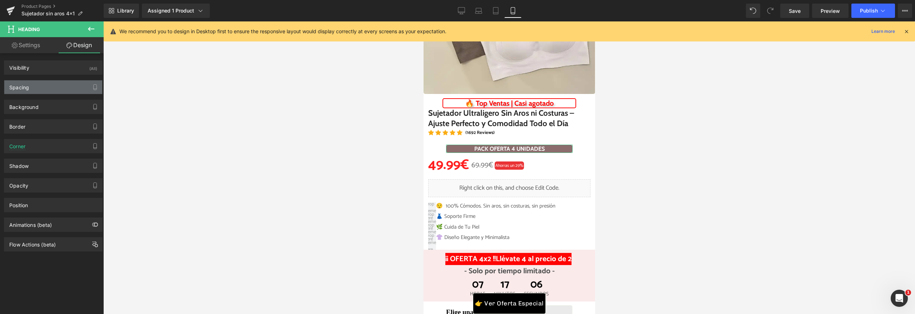
click at [35, 93] on div "Spacing" at bounding box center [53, 87] width 98 height 14
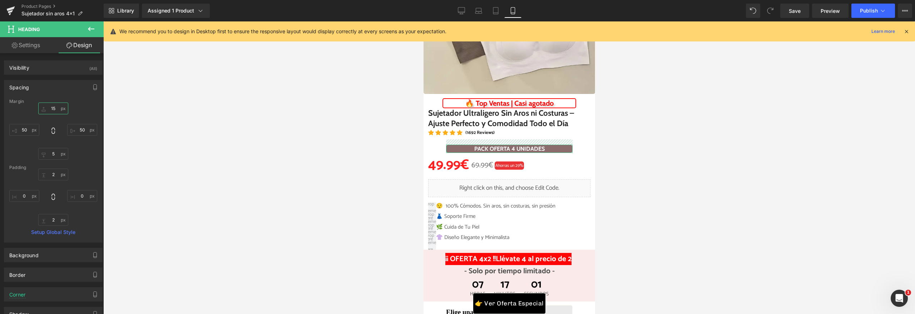
click at [51, 112] on input "15" at bounding box center [53, 109] width 30 height 12
type input "0"
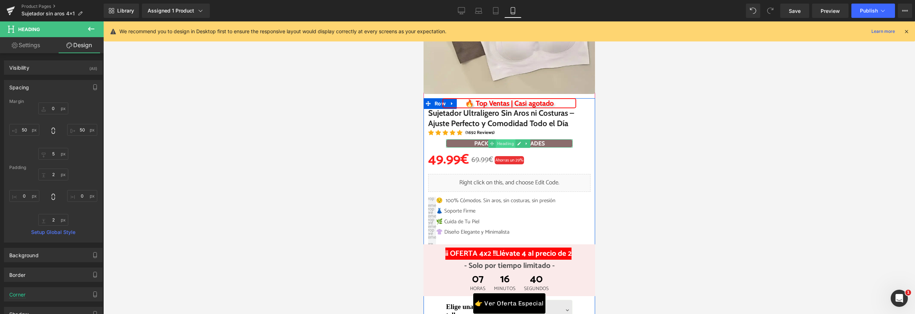
click at [505, 144] on span "Heading" at bounding box center [506, 143] width 20 height 9
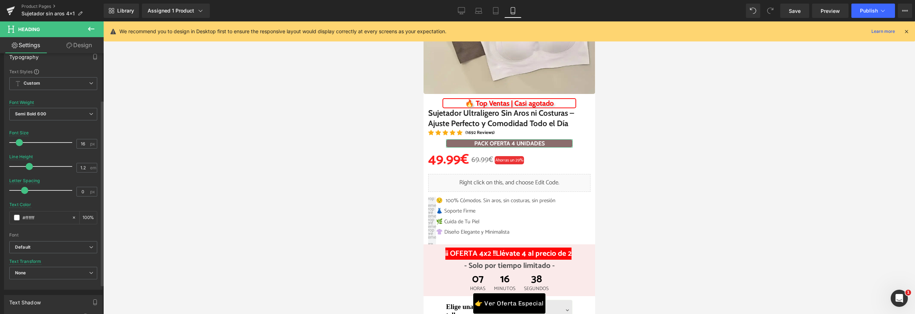
scroll to position [214, 0]
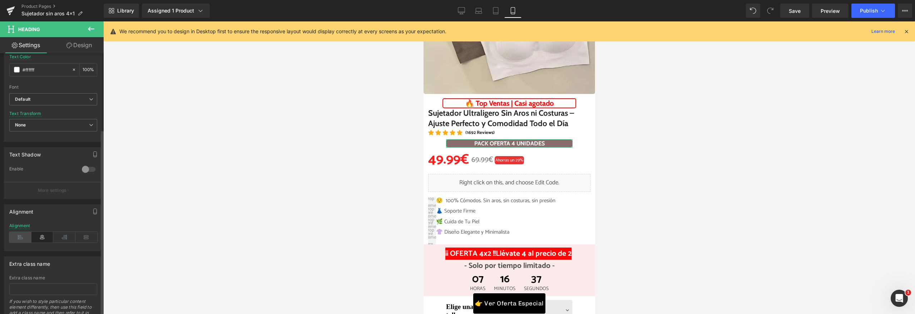
click at [18, 238] on icon at bounding box center [20, 237] width 22 height 11
click at [42, 238] on icon at bounding box center [42, 237] width 22 height 11
click at [502, 142] on span "Heading" at bounding box center [506, 143] width 20 height 9
click at [90, 49] on link "Design" at bounding box center [79, 45] width 52 height 16
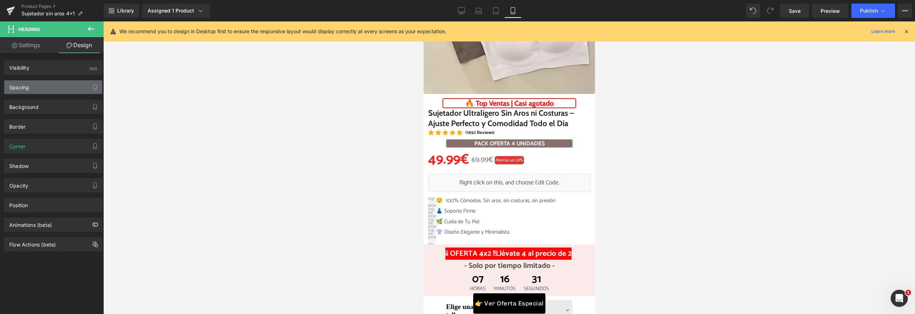
click at [59, 81] on div "Spacing" at bounding box center [53, 87] width 98 height 14
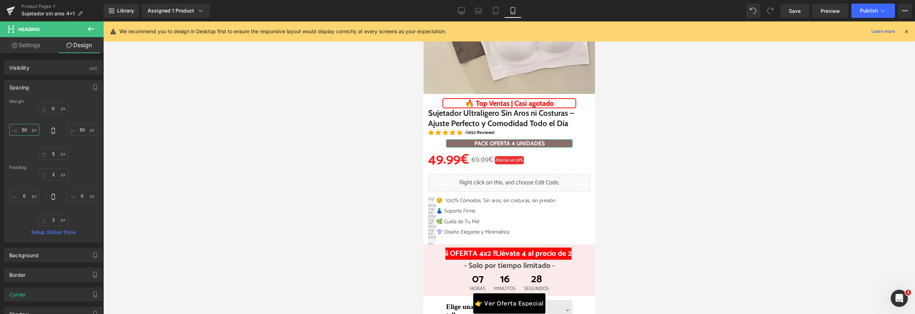
click at [23, 132] on input "text" at bounding box center [24, 130] width 30 height 12
type input ","
type input "50"
click at [505, 144] on span "Heading" at bounding box center [506, 143] width 20 height 9
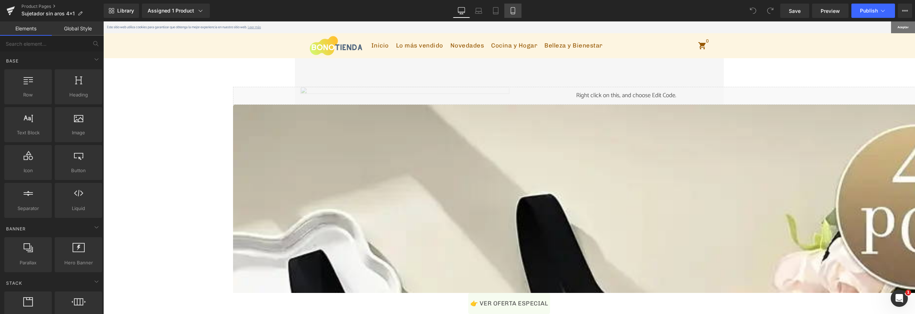
click at [515, 13] on icon at bounding box center [513, 10] width 7 height 7
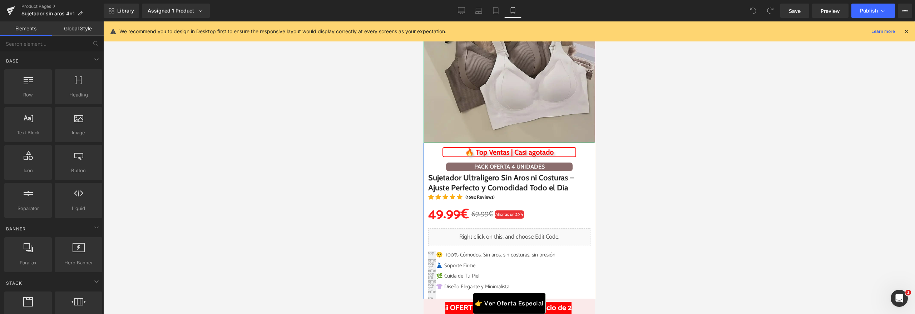
scroll to position [211, 0]
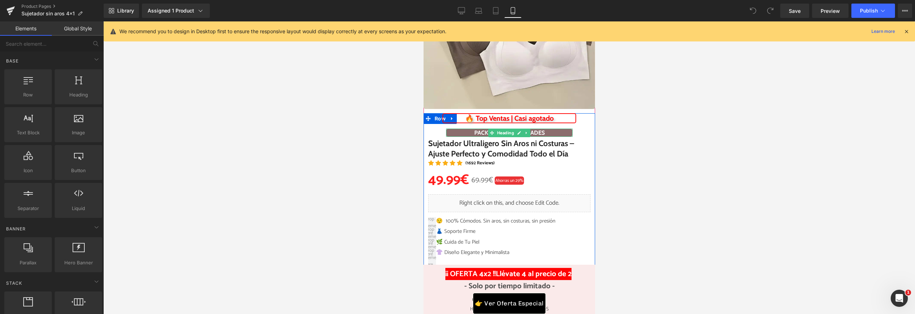
click at [538, 133] on h1 "PACK OFERTA 4 UNIDADES" at bounding box center [509, 132] width 127 height 7
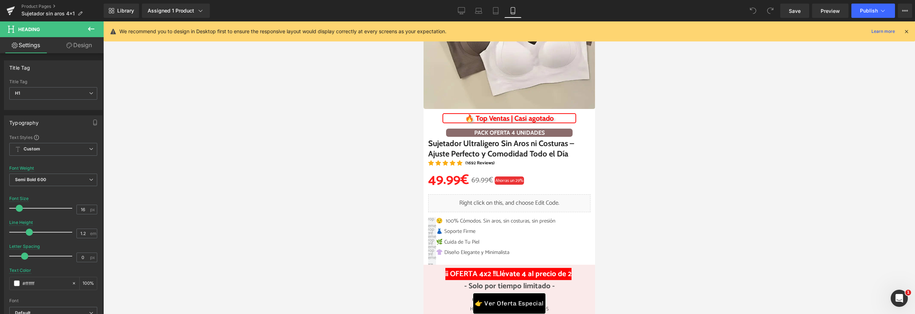
click at [77, 44] on link "Design" at bounding box center [79, 45] width 52 height 16
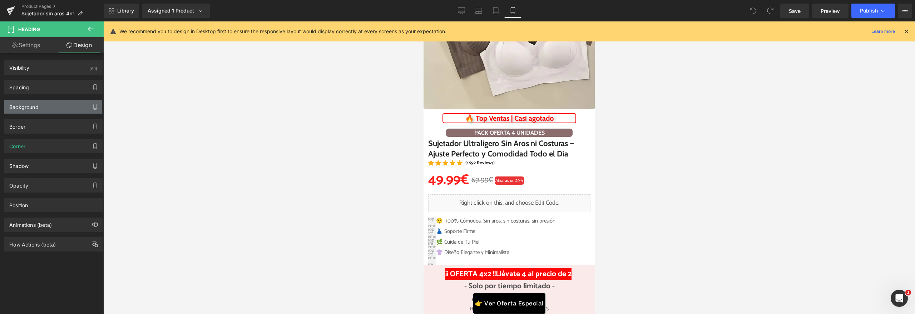
click at [47, 110] on div "Background" at bounding box center [53, 107] width 98 height 14
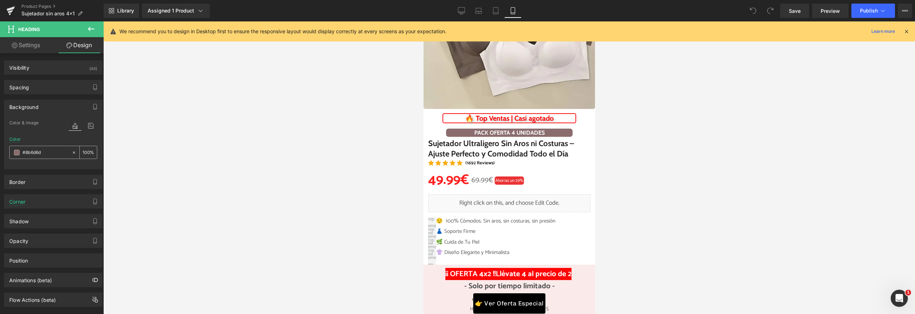
click at [18, 153] on span at bounding box center [17, 153] width 6 height 6
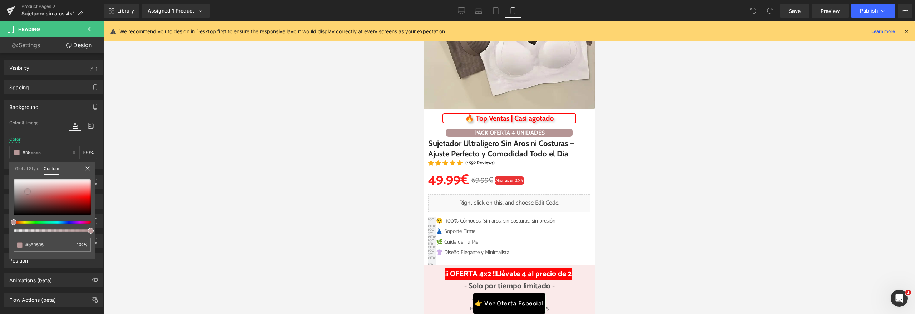
drag, startPoint x: 23, startPoint y: 197, endPoint x: 27, endPoint y: 191, distance: 7.7
click at [27, 191] on span at bounding box center [28, 192] width 6 height 6
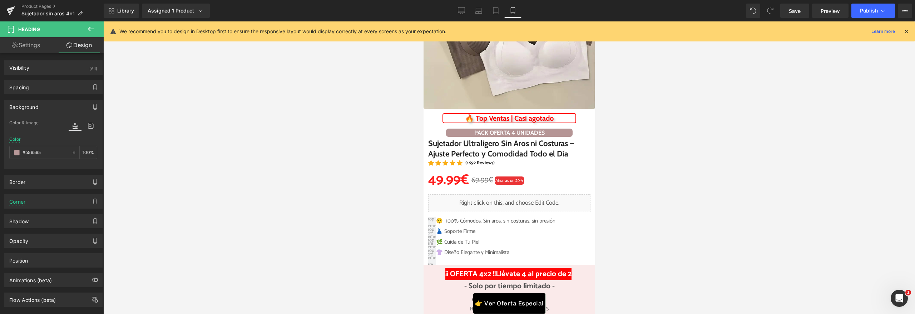
click at [208, 162] on div at bounding box center [509, 167] width 812 height 293
drag, startPoint x: 498, startPoint y: 132, endPoint x: 640, endPoint y: 120, distance: 142.1
click at [498, 132] on span "Heading" at bounding box center [506, 133] width 20 height 9
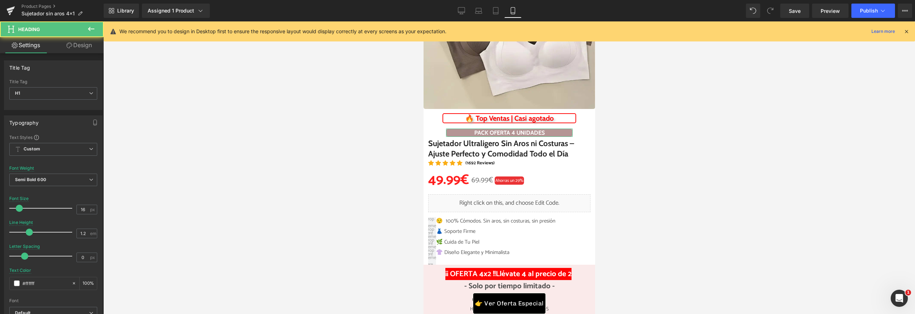
click at [61, 46] on link "Design" at bounding box center [79, 45] width 52 height 16
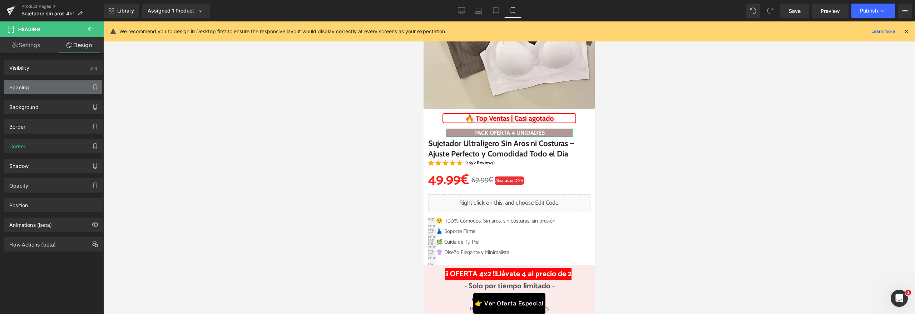
click at [55, 86] on div "Spacing" at bounding box center [53, 87] width 98 height 14
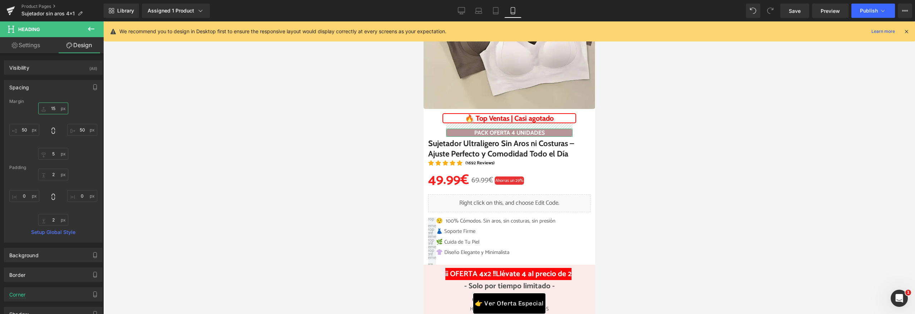
click at [53, 108] on input "15" at bounding box center [53, 109] width 30 height 12
type input "18"
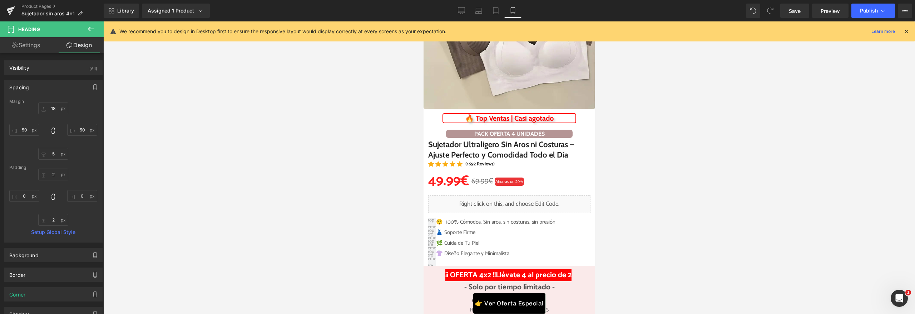
click at [295, 127] on div at bounding box center [509, 167] width 812 height 293
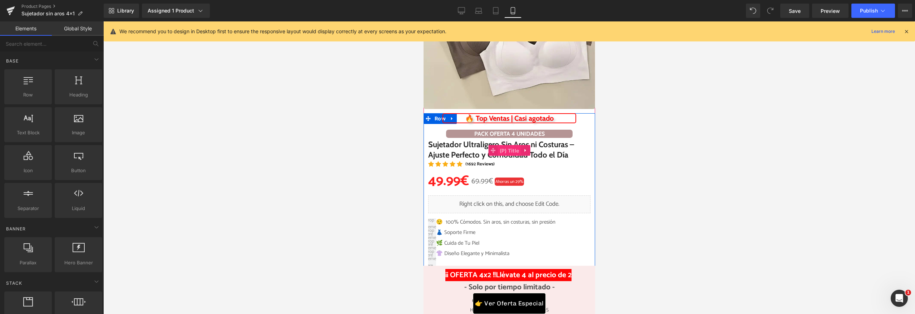
drag, startPoint x: 500, startPoint y: 151, endPoint x: 673, endPoint y: 127, distance: 174.7
click at [500, 151] on span "(P) Title" at bounding box center [509, 151] width 23 height 11
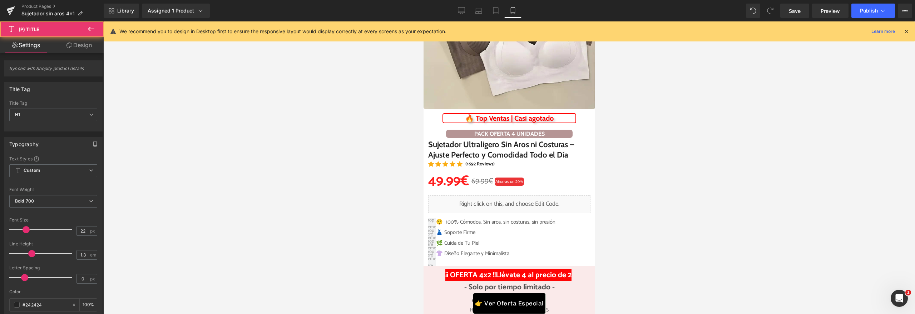
click at [80, 49] on link "Design" at bounding box center [79, 45] width 52 height 16
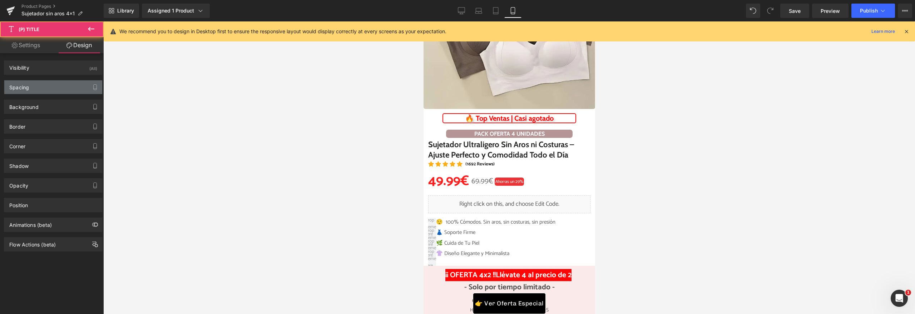
click at [52, 86] on div "Spacing" at bounding box center [53, 87] width 98 height 14
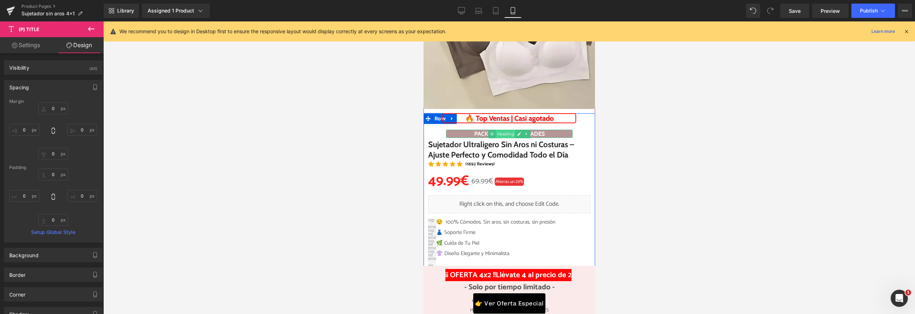
click at [505, 135] on span "Heading" at bounding box center [506, 134] width 20 height 9
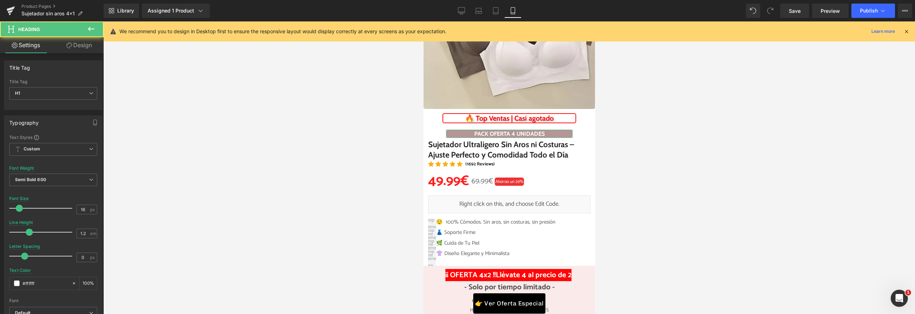
click at [86, 46] on link "Design" at bounding box center [79, 45] width 52 height 16
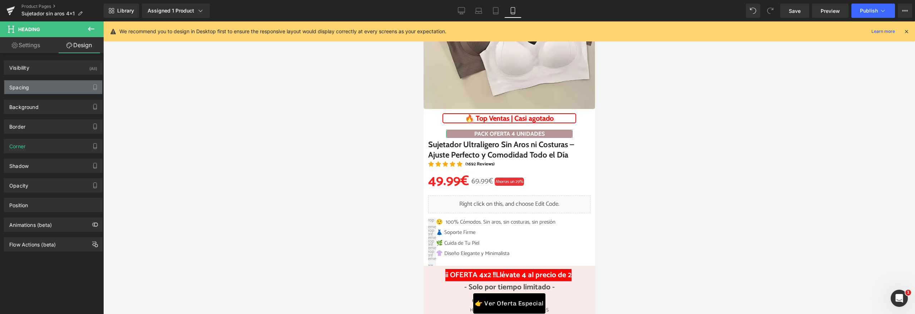
click at [48, 89] on div "Spacing" at bounding box center [53, 87] width 98 height 14
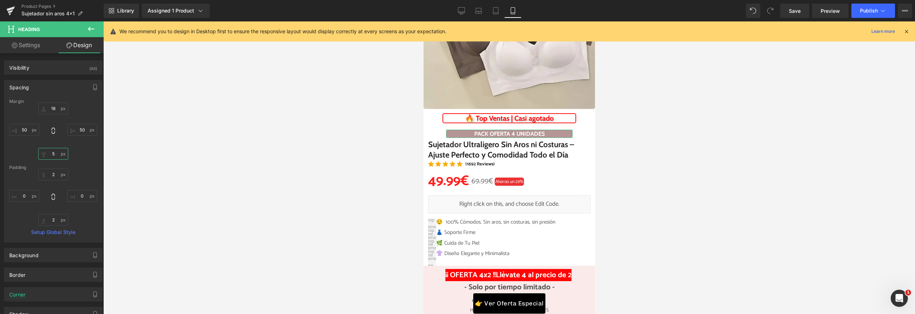
click at [51, 157] on input "5" at bounding box center [53, 154] width 30 height 12
type input "0"
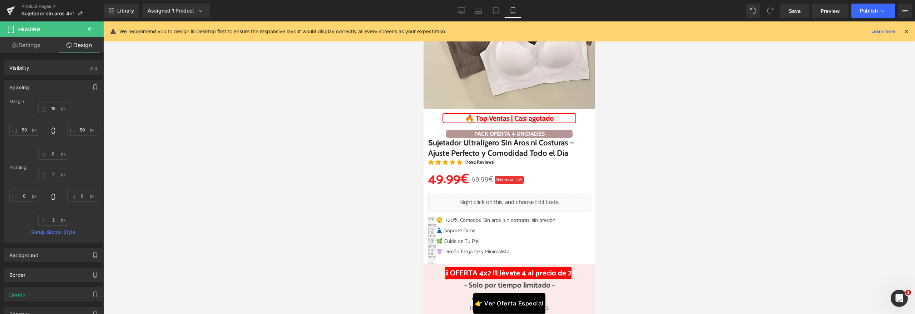
click at [225, 164] on div at bounding box center [509, 167] width 812 height 293
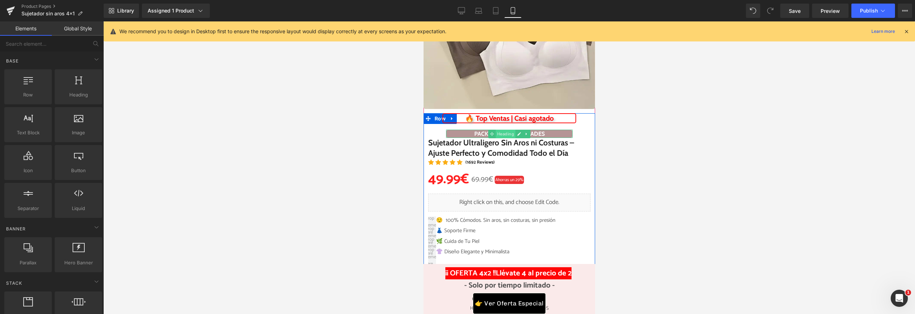
click at [496, 134] on span "Heading" at bounding box center [506, 134] width 20 height 9
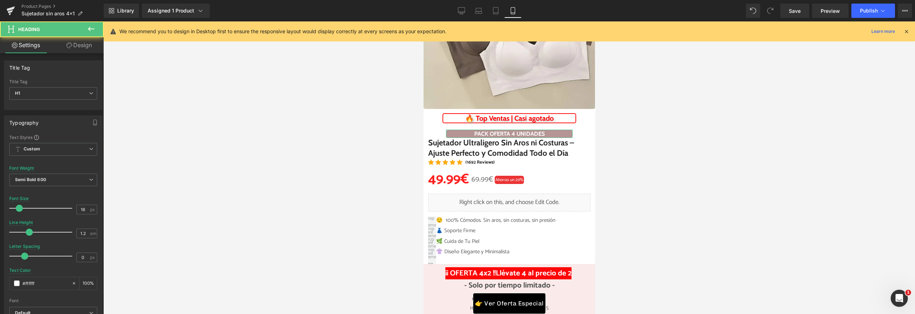
click at [82, 50] on link "Design" at bounding box center [79, 45] width 52 height 16
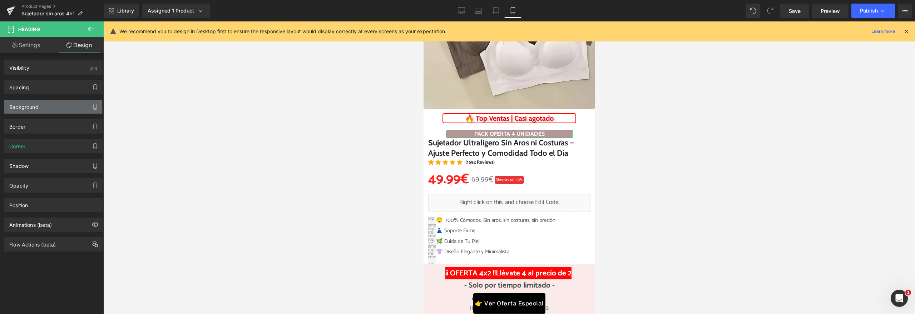
click at [34, 113] on div "Background" at bounding box center [53, 107] width 98 height 14
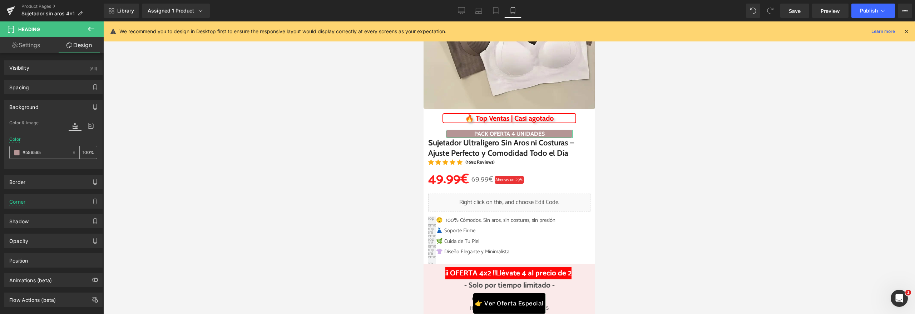
click at [15, 150] on span at bounding box center [17, 153] width 6 height 6
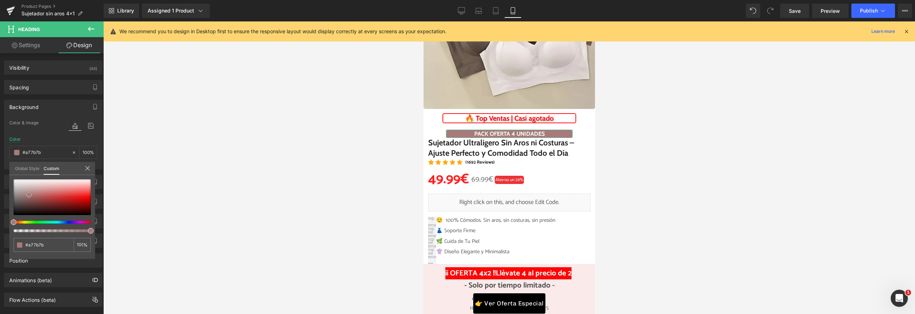
click at [28, 197] on span at bounding box center [29, 195] width 6 height 6
click at [149, 135] on div at bounding box center [509, 167] width 812 height 293
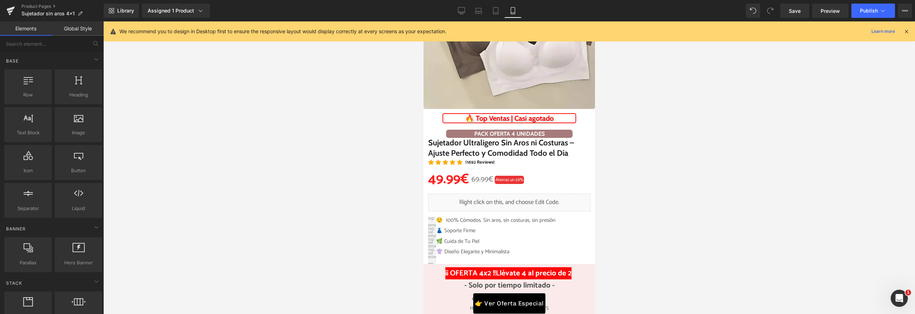
click at [149, 135] on div at bounding box center [509, 167] width 812 height 293
click at [874, 13] on span "Publish" at bounding box center [869, 11] width 18 height 6
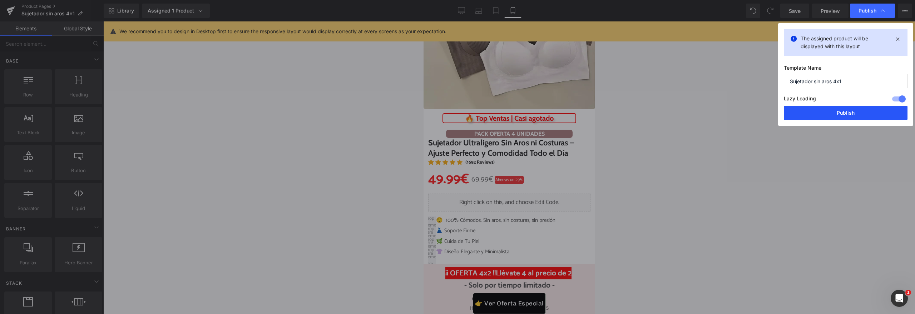
click at [834, 114] on button "Publish" at bounding box center [846, 113] width 124 height 14
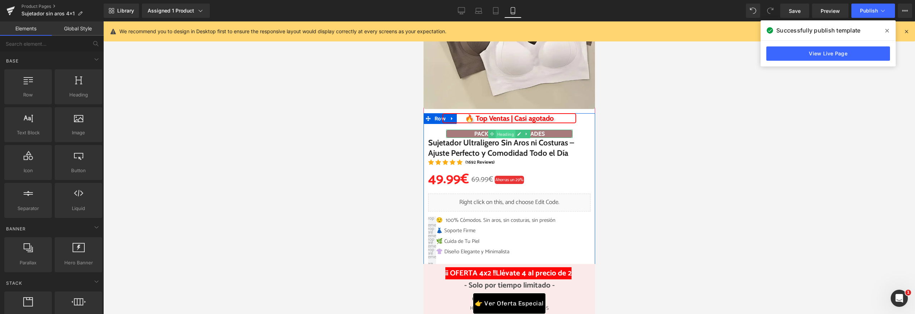
click at [502, 136] on span "Heading" at bounding box center [506, 134] width 20 height 9
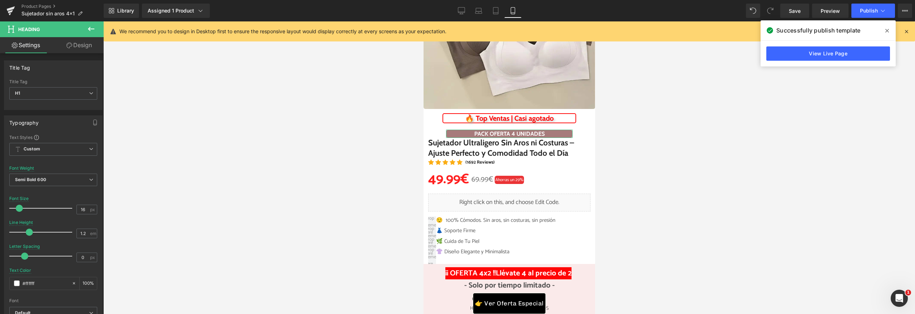
click at [76, 41] on link "Design" at bounding box center [79, 45] width 52 height 16
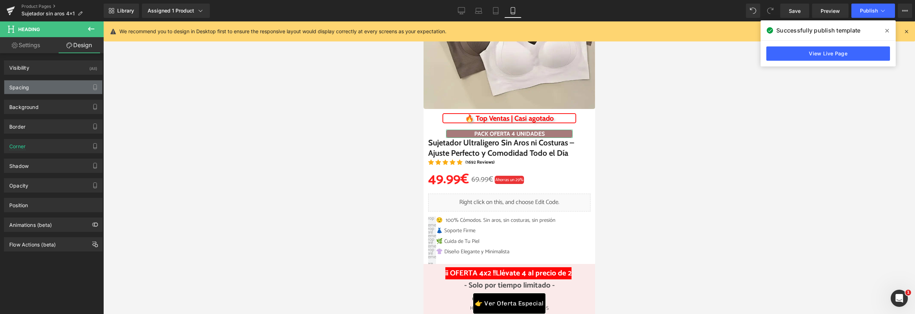
click at [51, 86] on div "Spacing" at bounding box center [53, 87] width 98 height 14
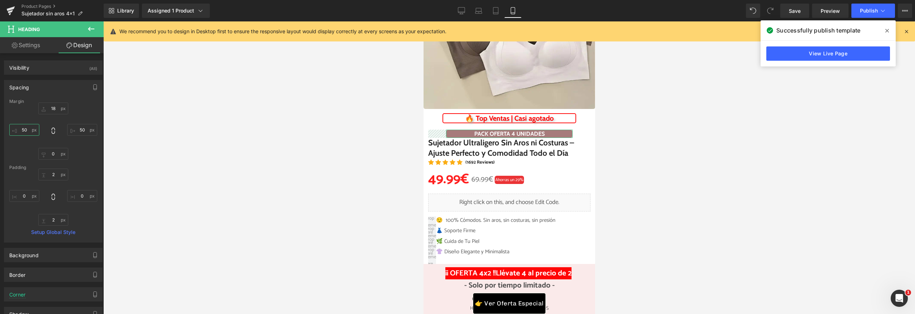
click at [29, 129] on input "text" at bounding box center [24, 130] width 30 height 12
type input "0"
click at [38, 51] on link "Settings" at bounding box center [26, 45] width 52 height 16
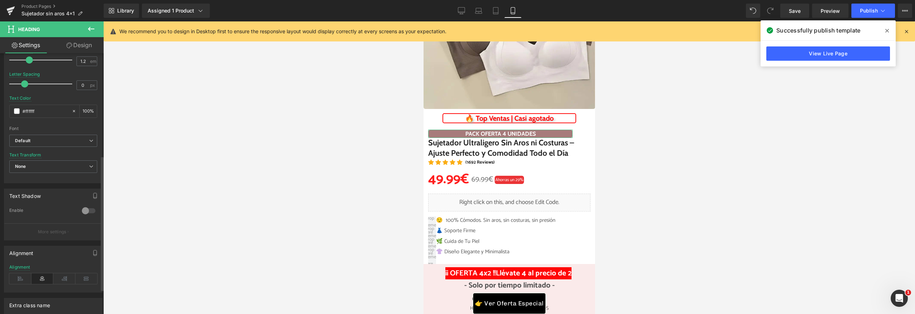
scroll to position [207, 0]
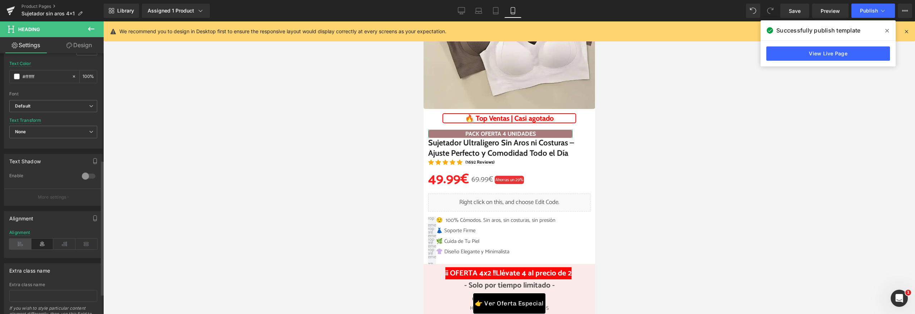
click at [23, 242] on icon at bounding box center [20, 244] width 22 height 11
click at [82, 45] on link "Design" at bounding box center [79, 45] width 52 height 16
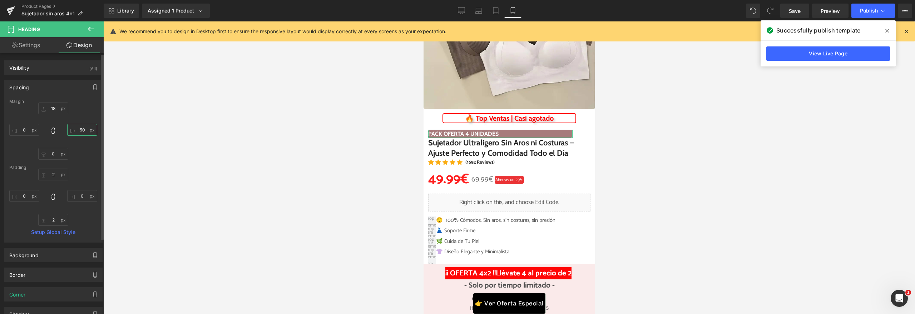
click at [79, 133] on input "text" at bounding box center [82, 130] width 30 height 12
click at [76, 126] on input "0" at bounding box center [82, 130] width 30 height 12
type input "1"
type input "200"
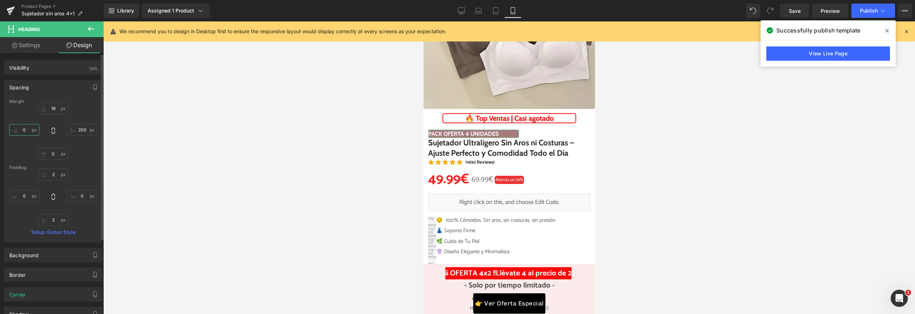
click at [20, 132] on input "0" at bounding box center [24, 130] width 30 height 12
type input "15"
click at [26, 198] on input "text" at bounding box center [24, 196] width 30 height 12
type input "15"
click at [33, 131] on input "15" at bounding box center [24, 130] width 30 height 12
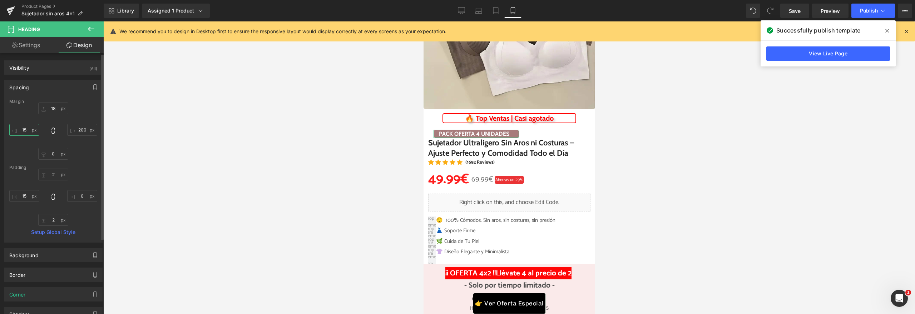
type input "5"
type input "0"
click at [71, 131] on input "200" at bounding box center [82, 130] width 30 height 12
click at [71, 131] on input "0" at bounding box center [82, 130] width 30 height 12
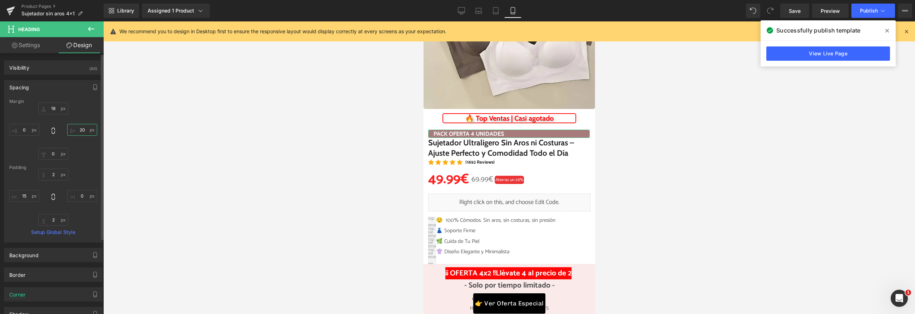
type input "200"
click at [82, 198] on input "text" at bounding box center [82, 196] width 30 height 12
click at [85, 206] on div "15 15" at bounding box center [53, 197] width 88 height 57
click at [81, 201] on input "15" at bounding box center [82, 196] width 30 height 12
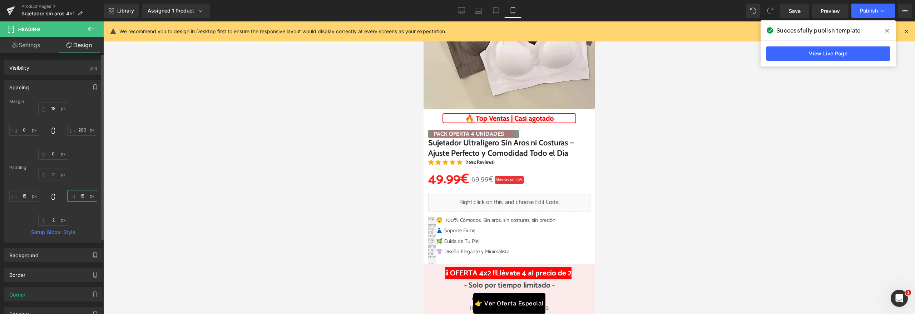
click at [81, 201] on input "15" at bounding box center [82, 196] width 30 height 12
type input "0"
click at [77, 132] on input "200" at bounding box center [82, 130] width 30 height 12
type input "210"
click at [227, 142] on div at bounding box center [509, 167] width 812 height 293
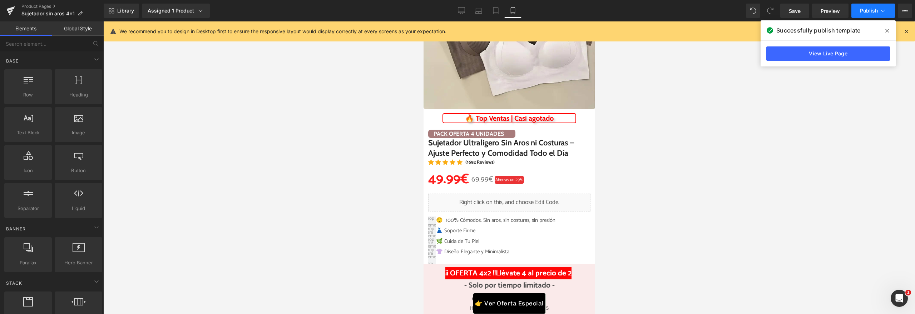
click at [871, 14] on button "Publish" at bounding box center [874, 11] width 44 height 14
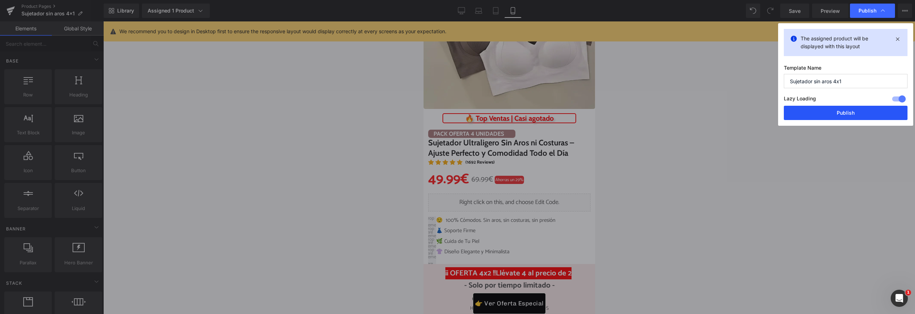
click at [818, 114] on button "Publish" at bounding box center [846, 113] width 124 height 14
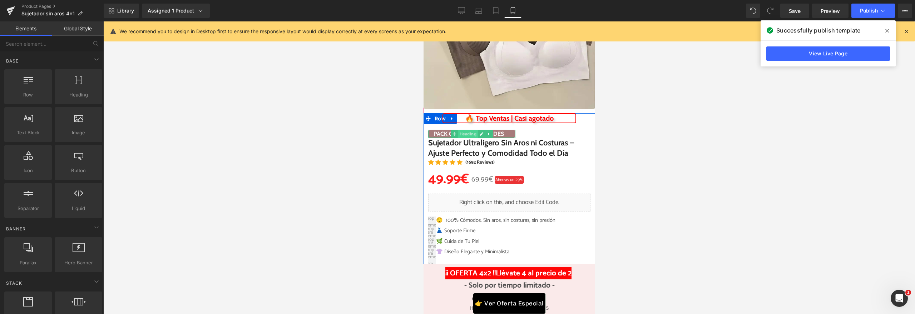
click at [460, 133] on span "Heading" at bounding box center [468, 134] width 20 height 9
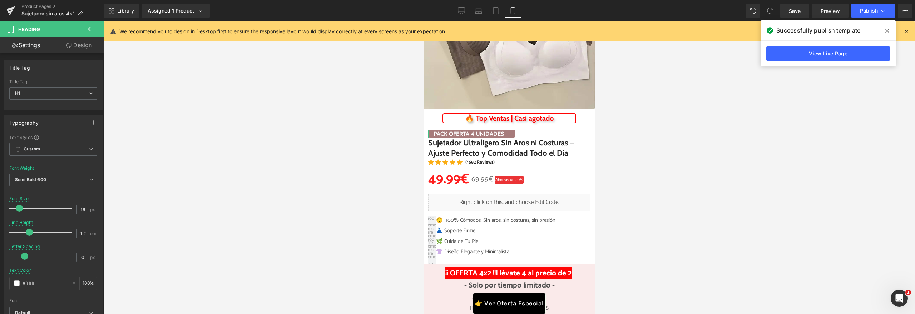
click at [70, 44] on icon at bounding box center [70, 46] width 6 height 6
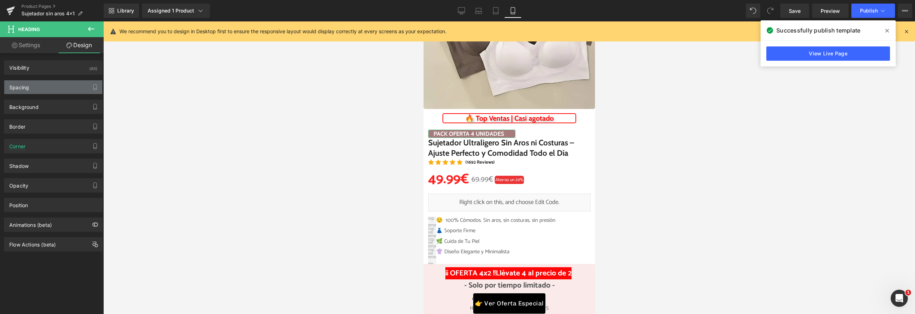
click at [55, 89] on div "Spacing" at bounding box center [53, 87] width 98 height 14
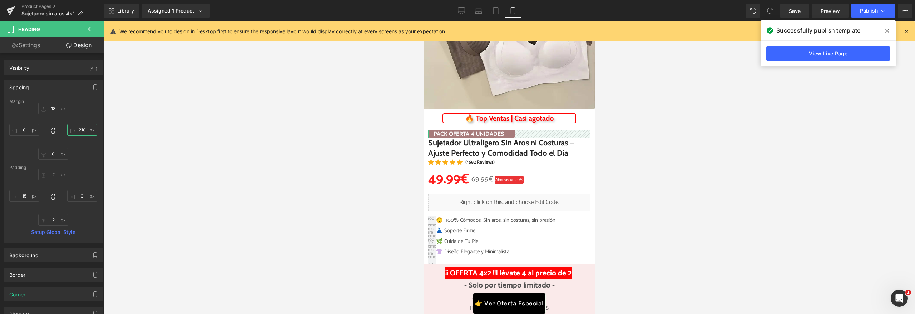
click at [79, 132] on input "210" at bounding box center [82, 130] width 30 height 12
click at [79, 132] on input "200" at bounding box center [82, 130] width 30 height 12
type input "180"
click at [28, 198] on input "15" at bounding box center [24, 196] width 30 height 12
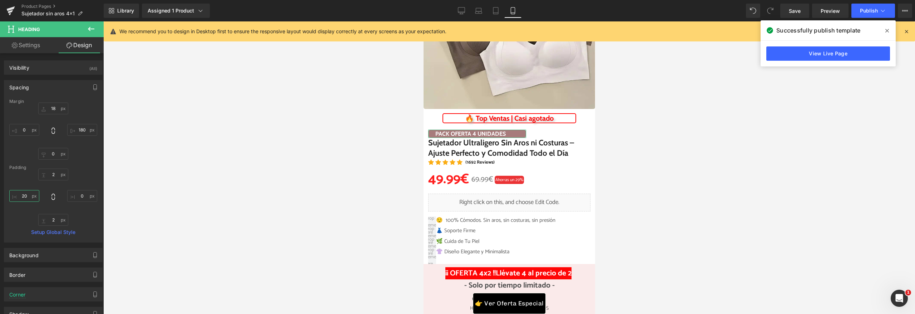
type input "2"
type input "3"
type input "1"
type input "20"
click at [866, 10] on span "Publish" at bounding box center [869, 11] width 18 height 6
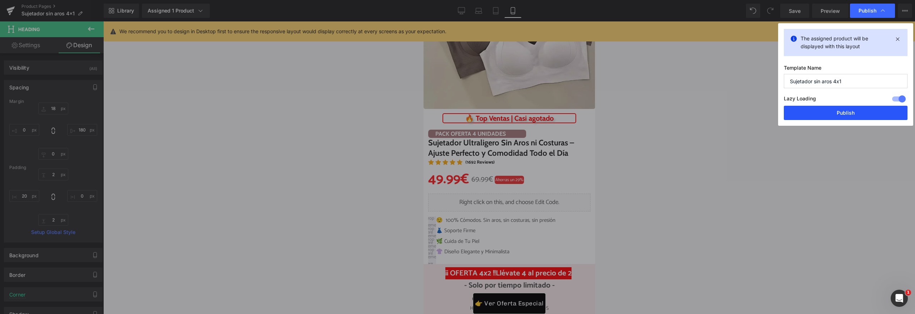
click at [854, 113] on button "Publish" at bounding box center [846, 113] width 124 height 14
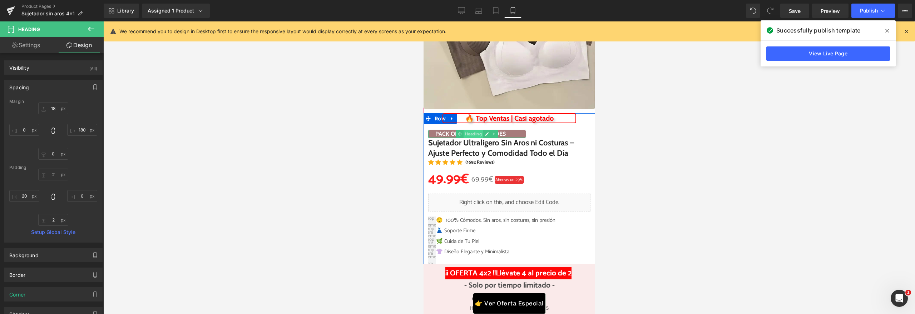
click at [476, 134] on span "Heading" at bounding box center [473, 134] width 20 height 9
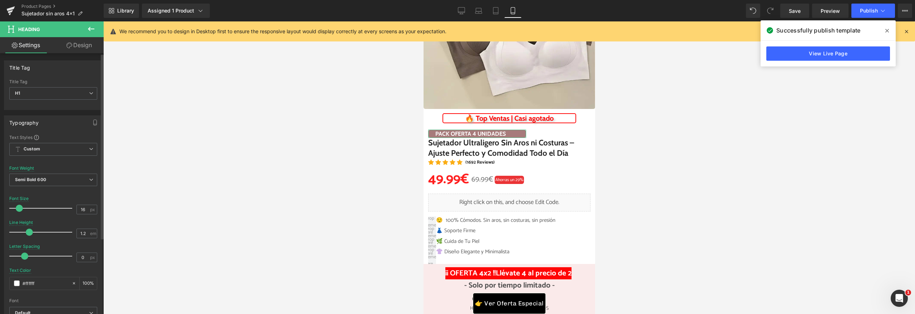
click at [73, 53] on div "Title Tag H1 H2 H3 H4 H5 H6 Title Tag H1 H1 H2 H3 H4 H5 H6 Typography Text Styl…" at bounding box center [53, 296] width 107 height 487
click at [74, 50] on link "Design" at bounding box center [79, 45] width 52 height 16
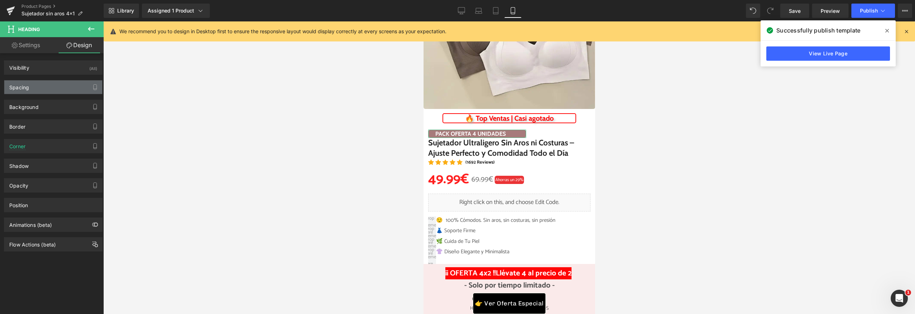
click at [64, 89] on div "Spacing" at bounding box center [53, 87] width 98 height 14
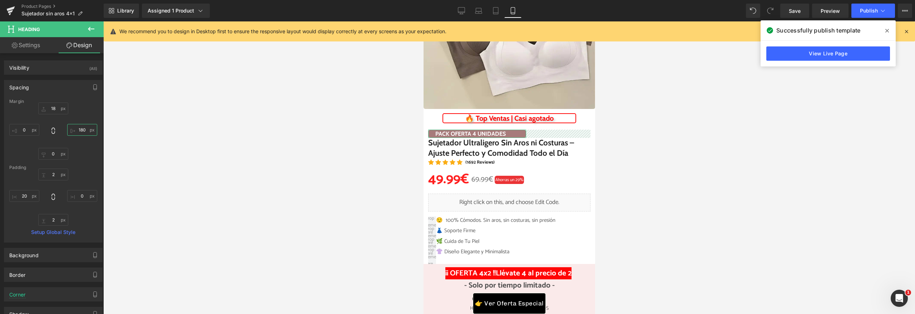
click at [72, 128] on input "text" at bounding box center [82, 130] width 30 height 12
type input "150"
click at [29, 197] on input "text" at bounding box center [24, 196] width 30 height 12
type input "10"
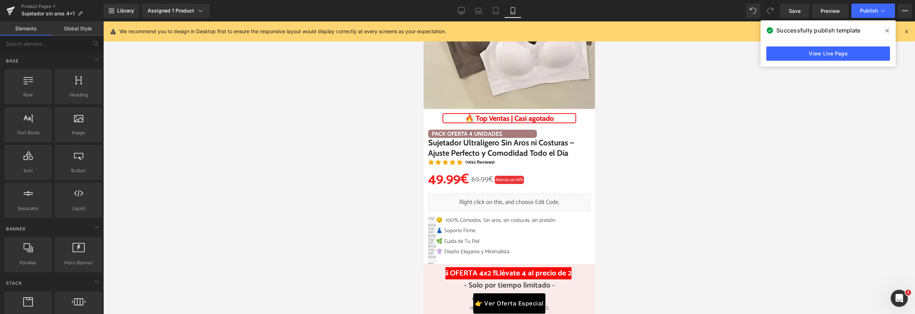
click at [217, 173] on div at bounding box center [509, 167] width 812 height 293
click at [859, 3] on div "Library Assigned 1 Product Product Preview Sujetador Ultraligero Sin Aros ni Co…" at bounding box center [510, 10] width 812 height 21
click at [861, 9] on span "Publish" at bounding box center [869, 11] width 18 height 6
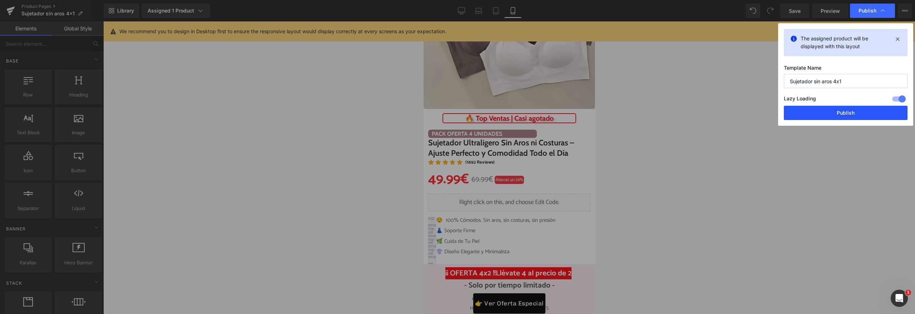
click at [845, 108] on button "Publish" at bounding box center [846, 113] width 124 height 14
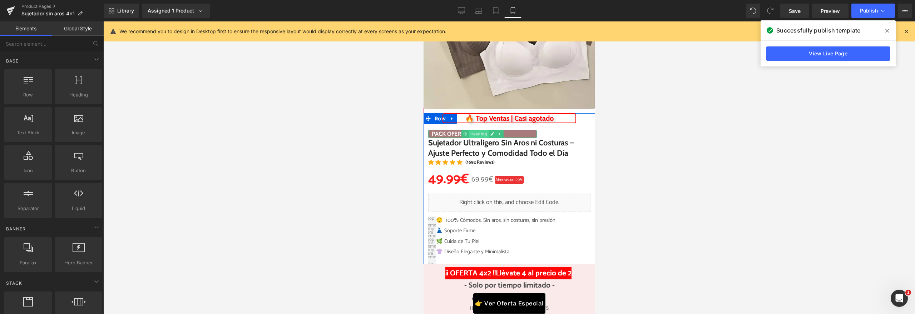
click at [478, 132] on span "Heading" at bounding box center [479, 134] width 20 height 9
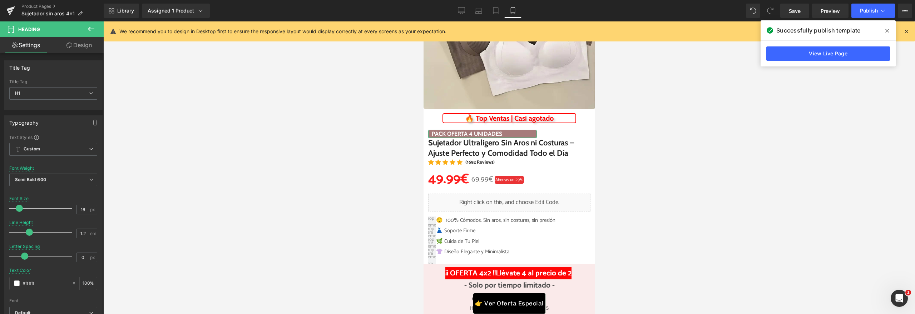
click at [95, 51] on link "Design" at bounding box center [79, 45] width 52 height 16
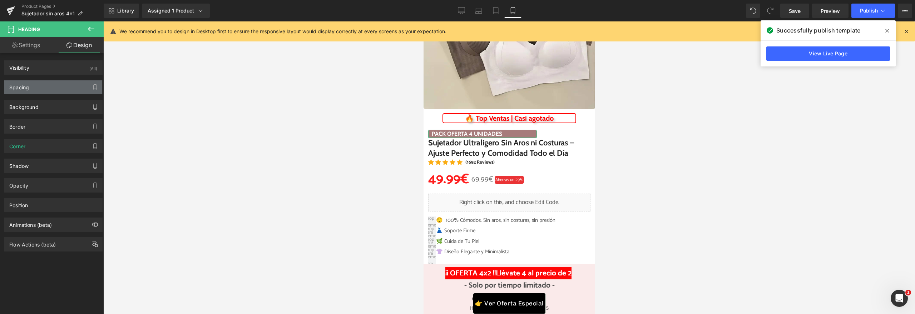
click at [56, 84] on div "Spacing" at bounding box center [53, 87] width 98 height 14
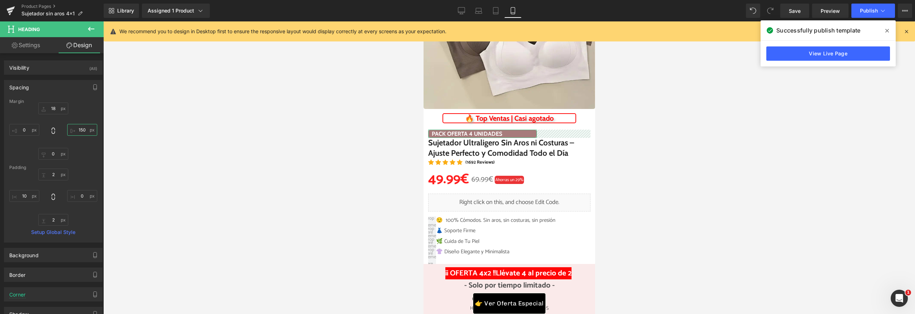
click at [75, 128] on input "150" at bounding box center [82, 130] width 30 height 12
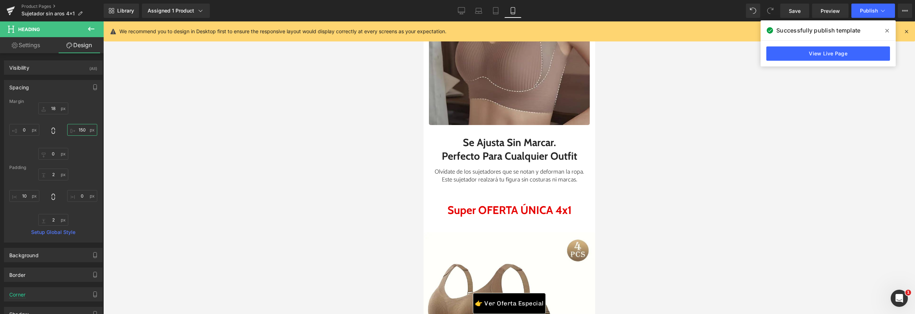
scroll to position [2395, 0]
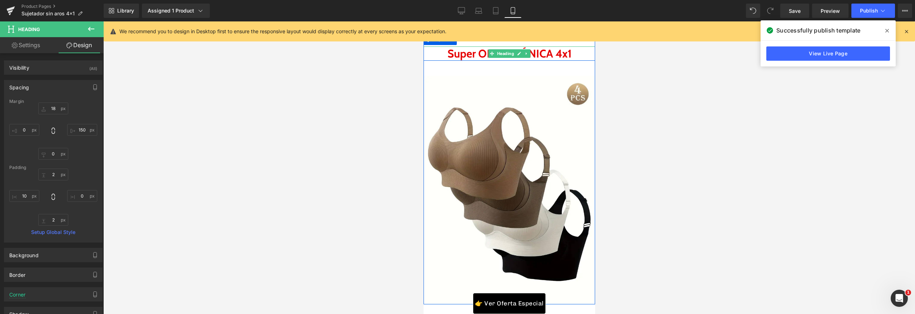
click at [574, 61] on h2 "Super OFERTA ÚNICA 4x1" at bounding box center [509, 53] width 172 height 14
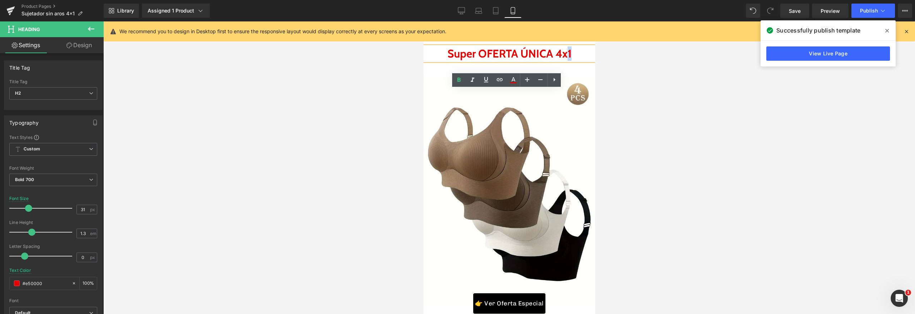
drag, startPoint x: 574, startPoint y: 97, endPoint x: 570, endPoint y: 97, distance: 4.3
click at [570, 61] on h2 "Super OFERTA ÚNICA 4x1" at bounding box center [509, 53] width 172 height 14
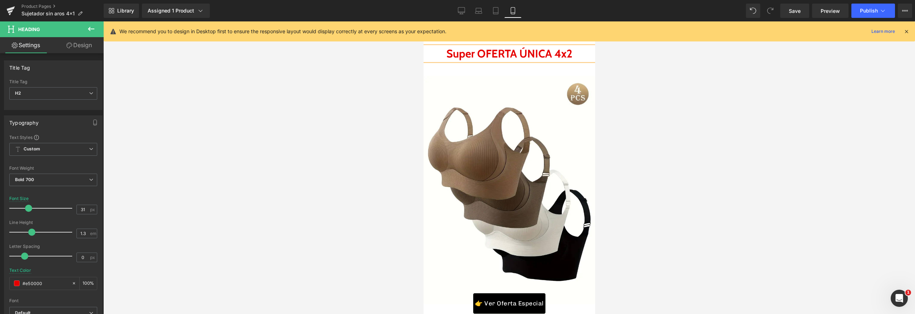
click at [615, 100] on div at bounding box center [509, 167] width 812 height 293
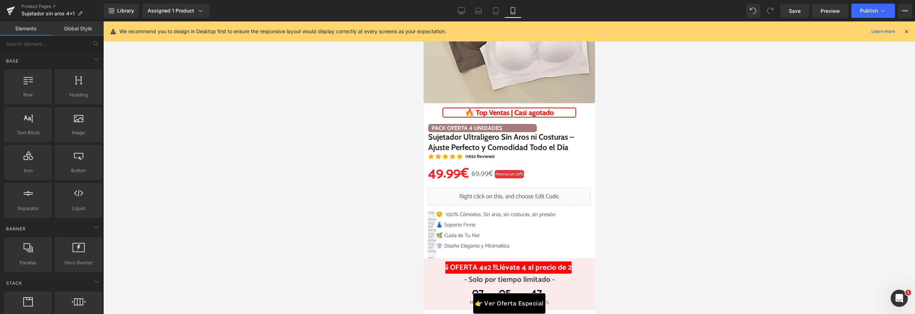
scroll to position [0, 0]
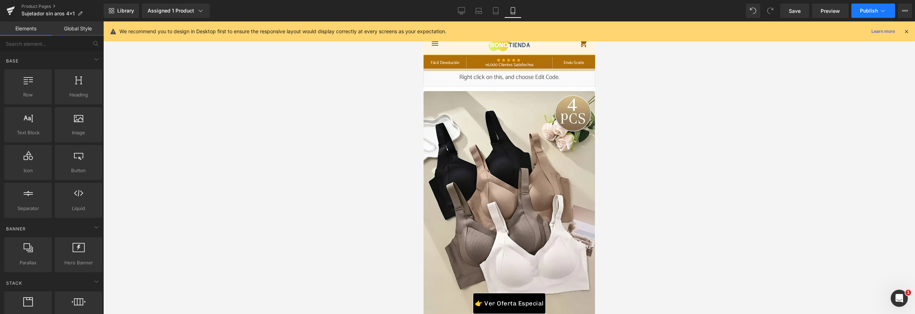
click at [869, 14] on button "Publish" at bounding box center [874, 11] width 44 height 14
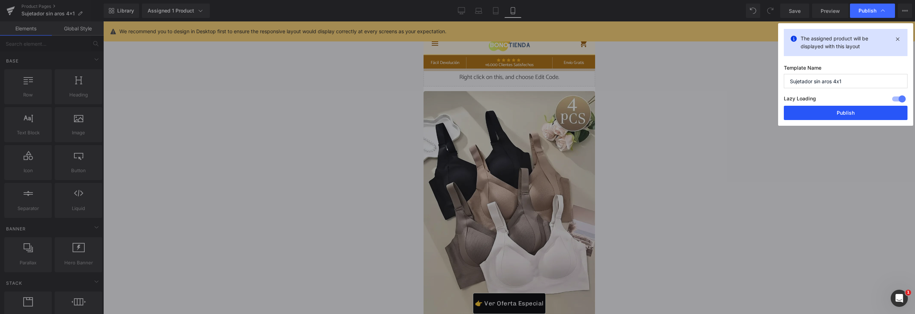
click at [818, 107] on button "Publish" at bounding box center [846, 113] width 124 height 14
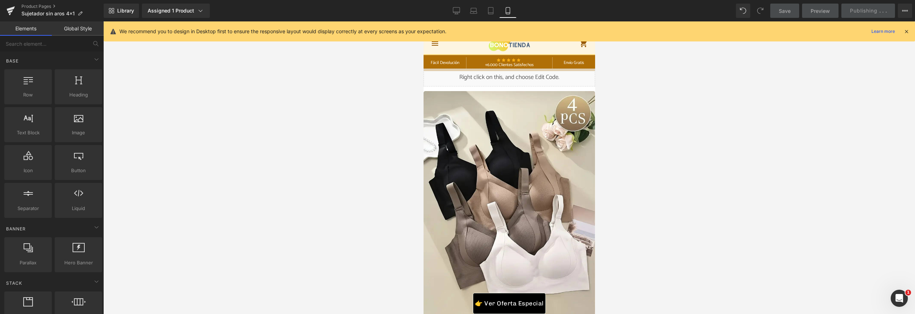
click at [719, 124] on div at bounding box center [509, 167] width 812 height 293
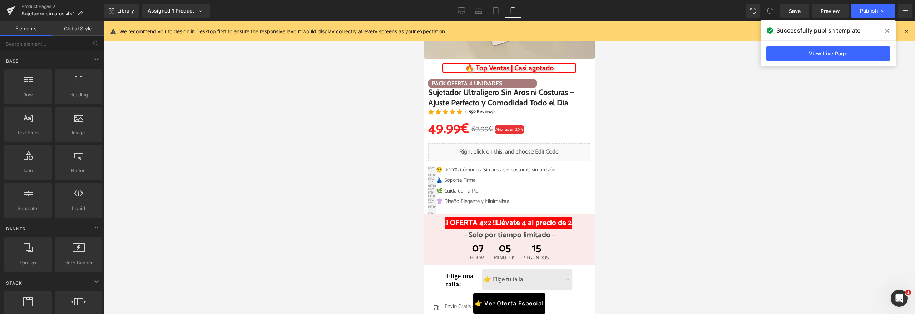
scroll to position [231, 0]
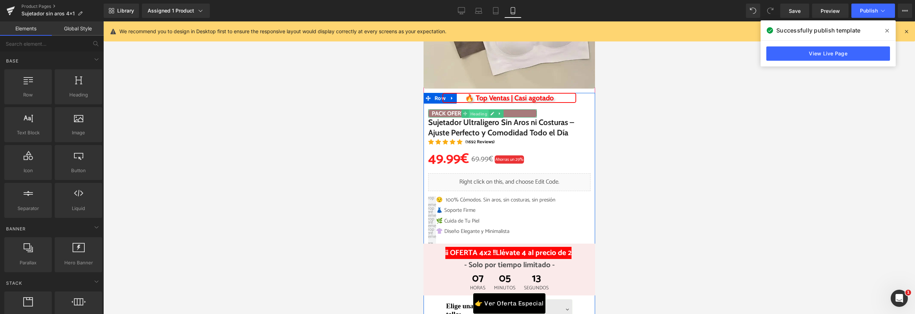
drag, startPoint x: 480, startPoint y: 115, endPoint x: 580, endPoint y: 110, distance: 99.5
click at [480, 115] on span "Heading" at bounding box center [479, 114] width 20 height 9
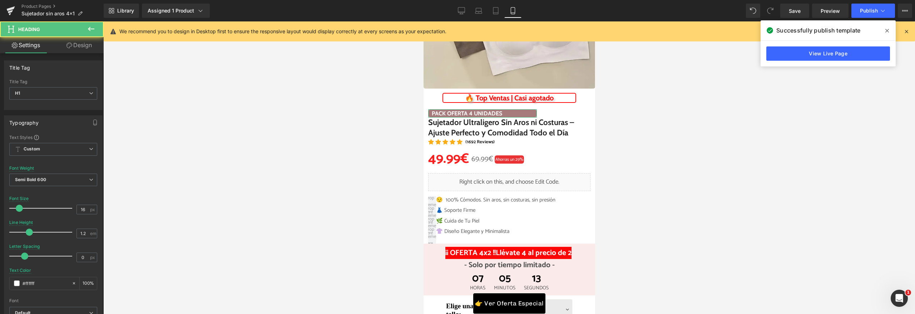
click at [79, 46] on link "Design" at bounding box center [79, 45] width 52 height 16
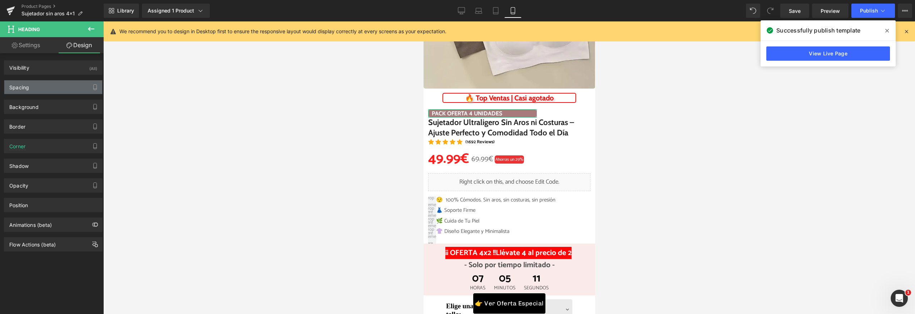
click at [47, 84] on div "Spacing" at bounding box center [53, 87] width 98 height 14
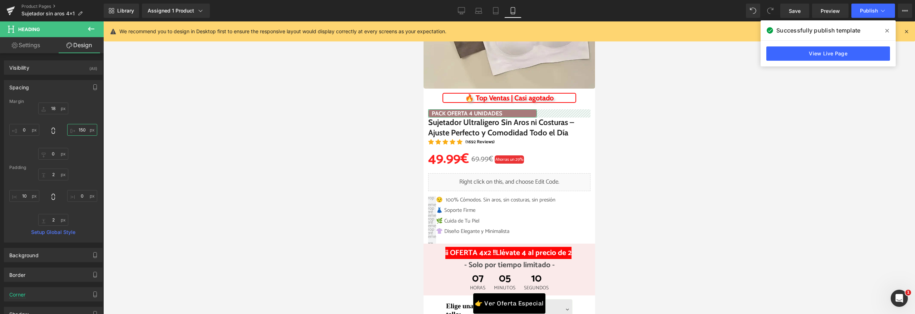
click at [76, 131] on input "150" at bounding box center [82, 130] width 30 height 12
type input "130"
click at [225, 153] on div at bounding box center [509, 167] width 812 height 293
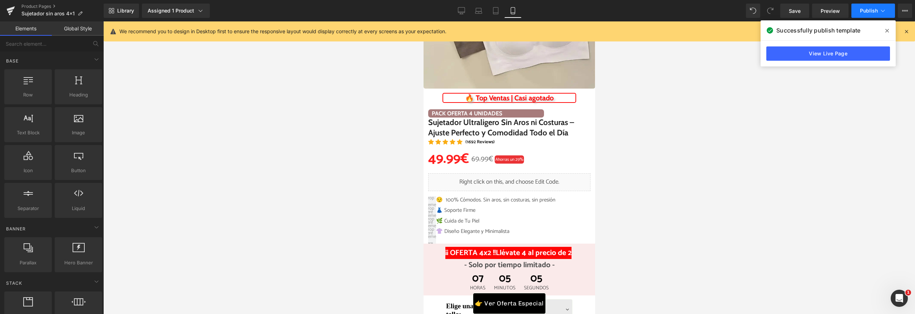
click at [853, 15] on button "Publish" at bounding box center [874, 11] width 44 height 14
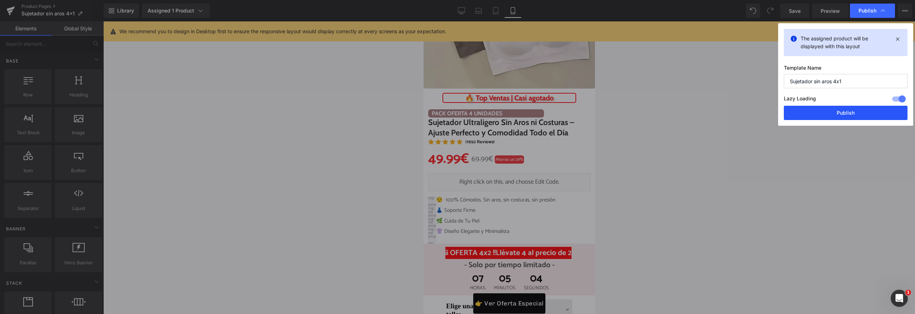
click at [837, 115] on button "Publish" at bounding box center [846, 113] width 124 height 14
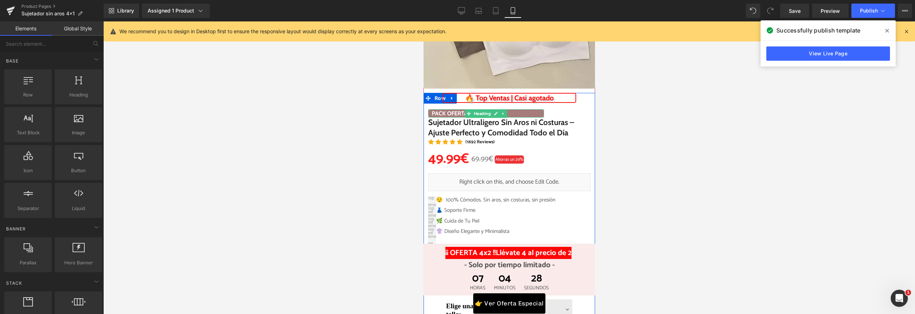
click at [456, 114] on h1 "PACK OFERTA 4 UNIDADES" at bounding box center [488, 113] width 112 height 7
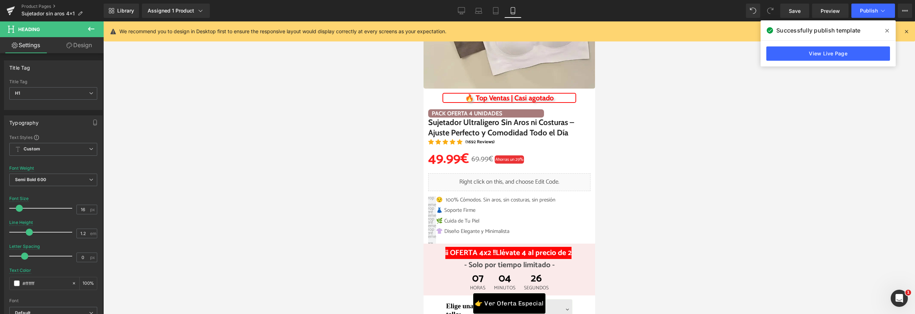
click at [82, 51] on link "Design" at bounding box center [79, 45] width 52 height 16
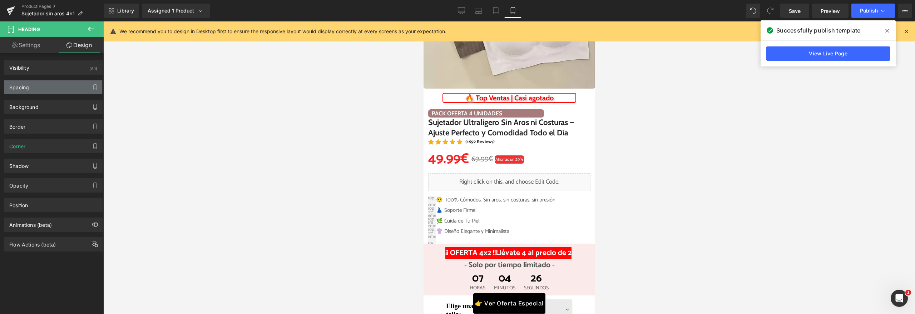
click at [53, 88] on div "Spacing" at bounding box center [53, 87] width 98 height 14
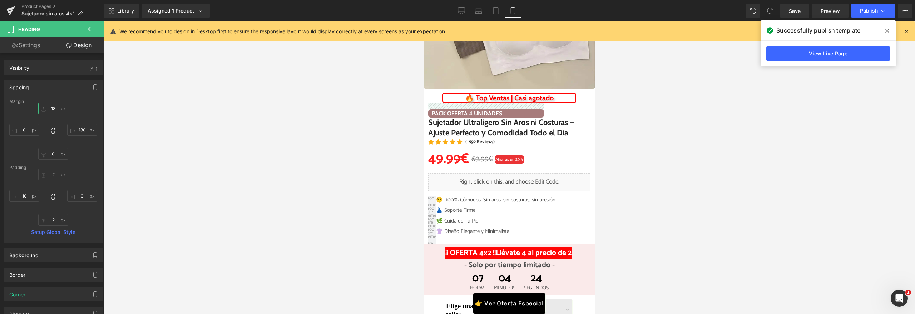
click at [53, 113] on input "text" at bounding box center [53, 109] width 30 height 12
type input "20"
click at [868, 15] on button "Publish" at bounding box center [874, 11] width 44 height 14
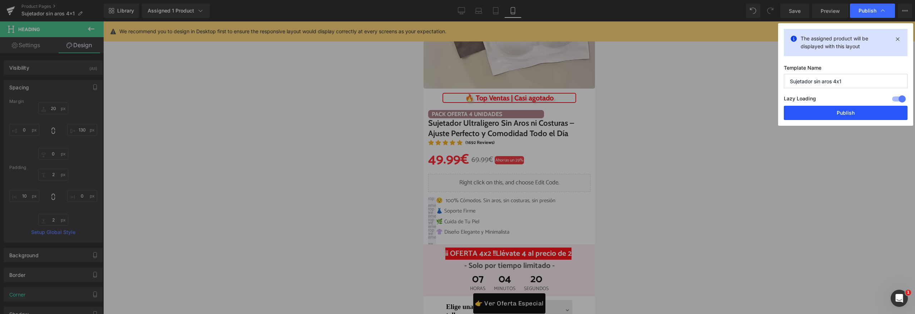
click at [845, 118] on button "Publish" at bounding box center [846, 113] width 124 height 14
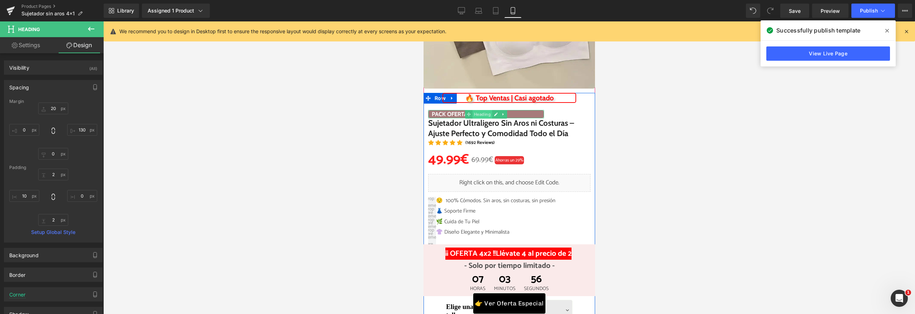
click at [483, 114] on span "Heading" at bounding box center [482, 114] width 20 height 9
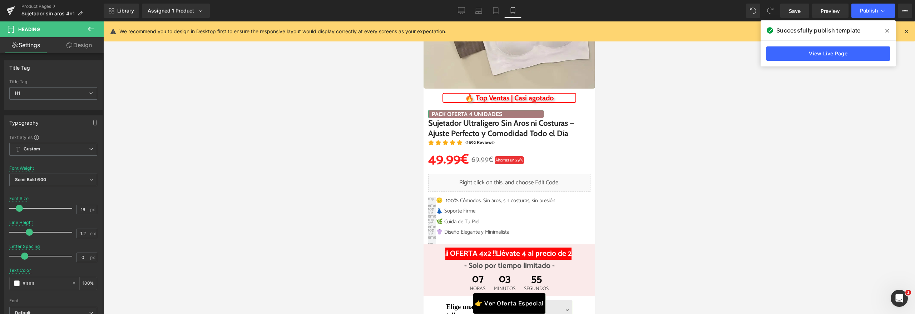
click at [72, 45] on link "Design" at bounding box center [79, 45] width 52 height 16
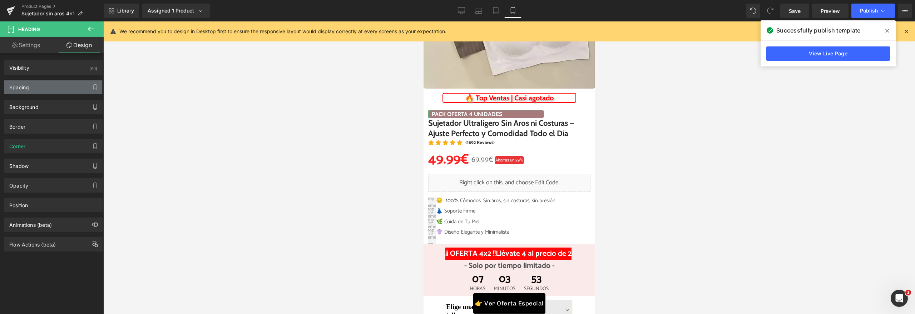
click at [44, 88] on div "Spacing" at bounding box center [53, 87] width 98 height 14
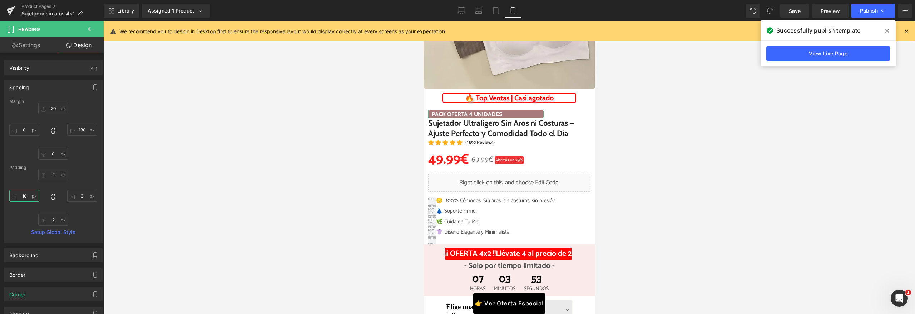
click at [26, 192] on input "10" at bounding box center [24, 196] width 30 height 12
type input "5"
type input "7"
type input "10"
click at [228, 157] on div at bounding box center [509, 167] width 812 height 293
